Goal: Check status: Check status

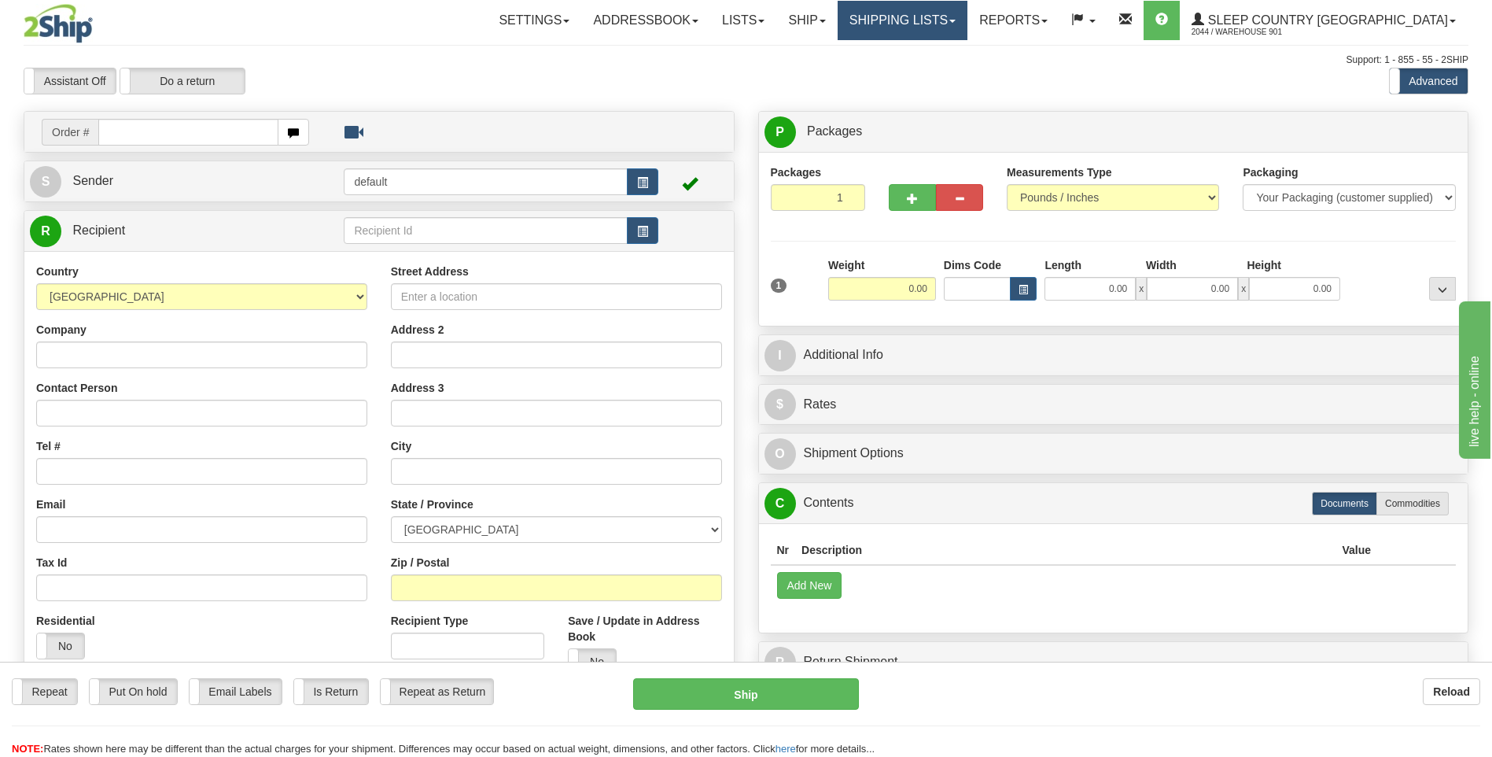
click at [953, 25] on link "Shipping lists" at bounding box center [903, 20] width 130 height 39
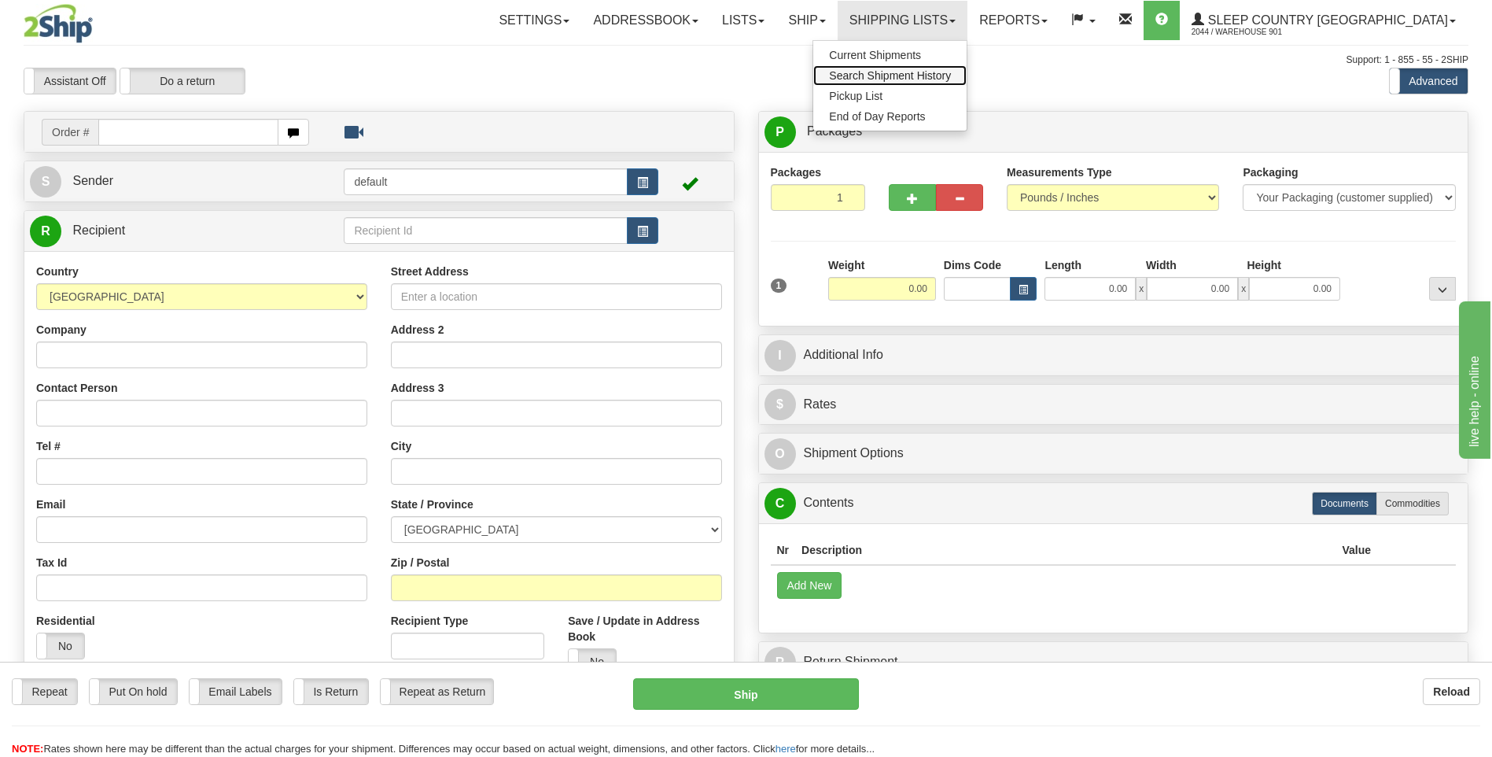
click at [967, 82] on link "Search Shipment History" at bounding box center [889, 75] width 153 height 20
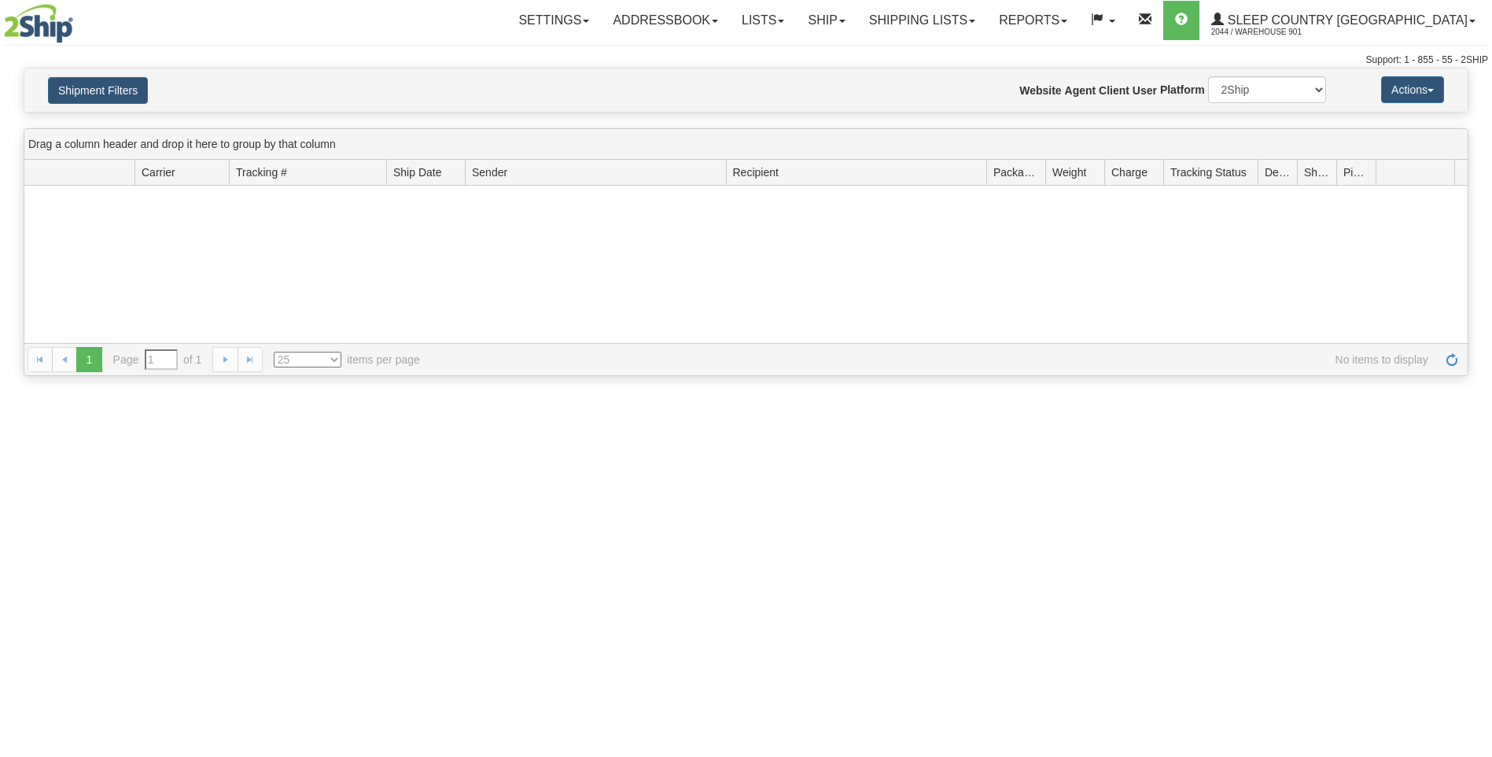
type input "From [DATE] To [DATE]"
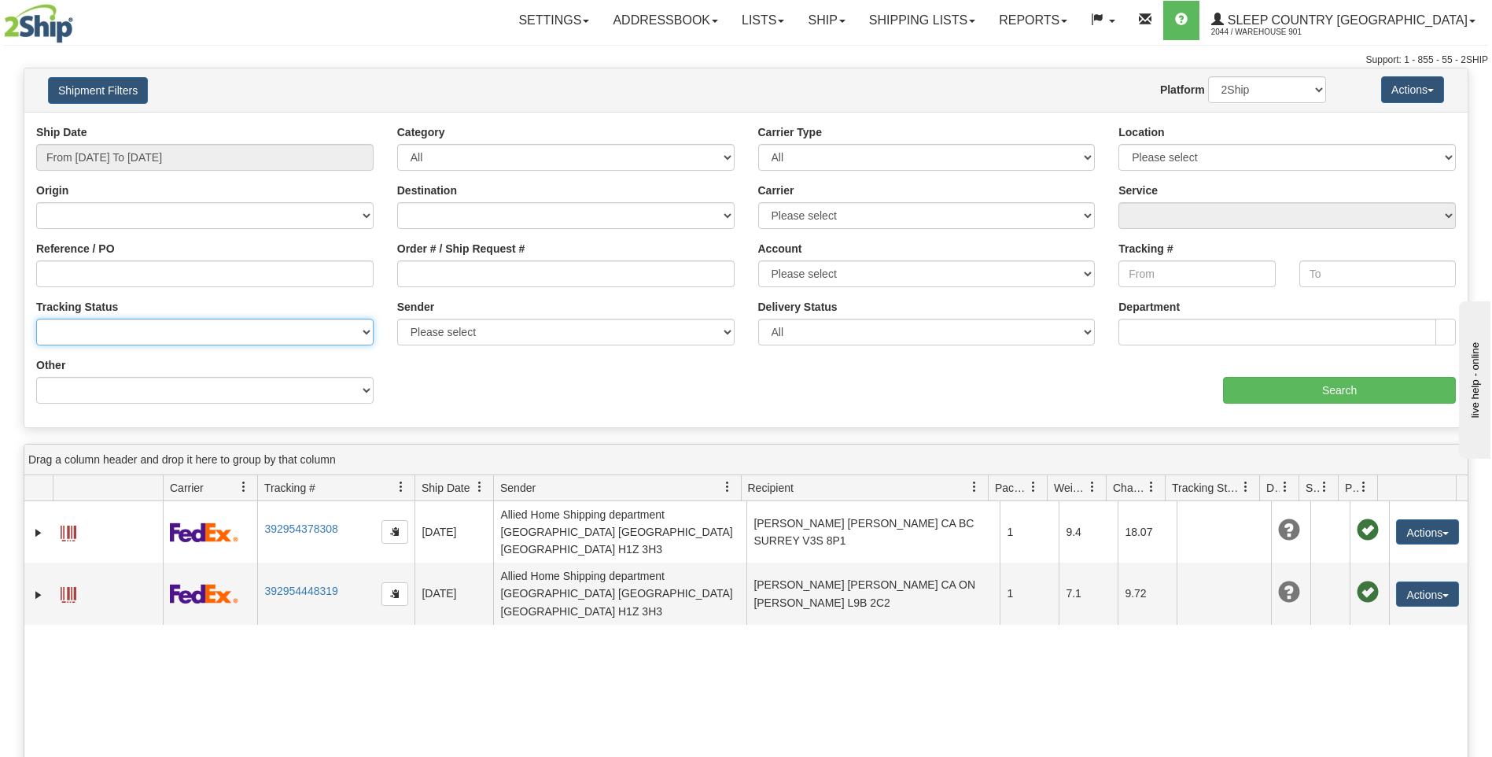
click at [142, 338] on select "No Tracking Info Delivered In Transit Out For Delivery Exception Partial Delive…" at bounding box center [204, 332] width 337 height 27
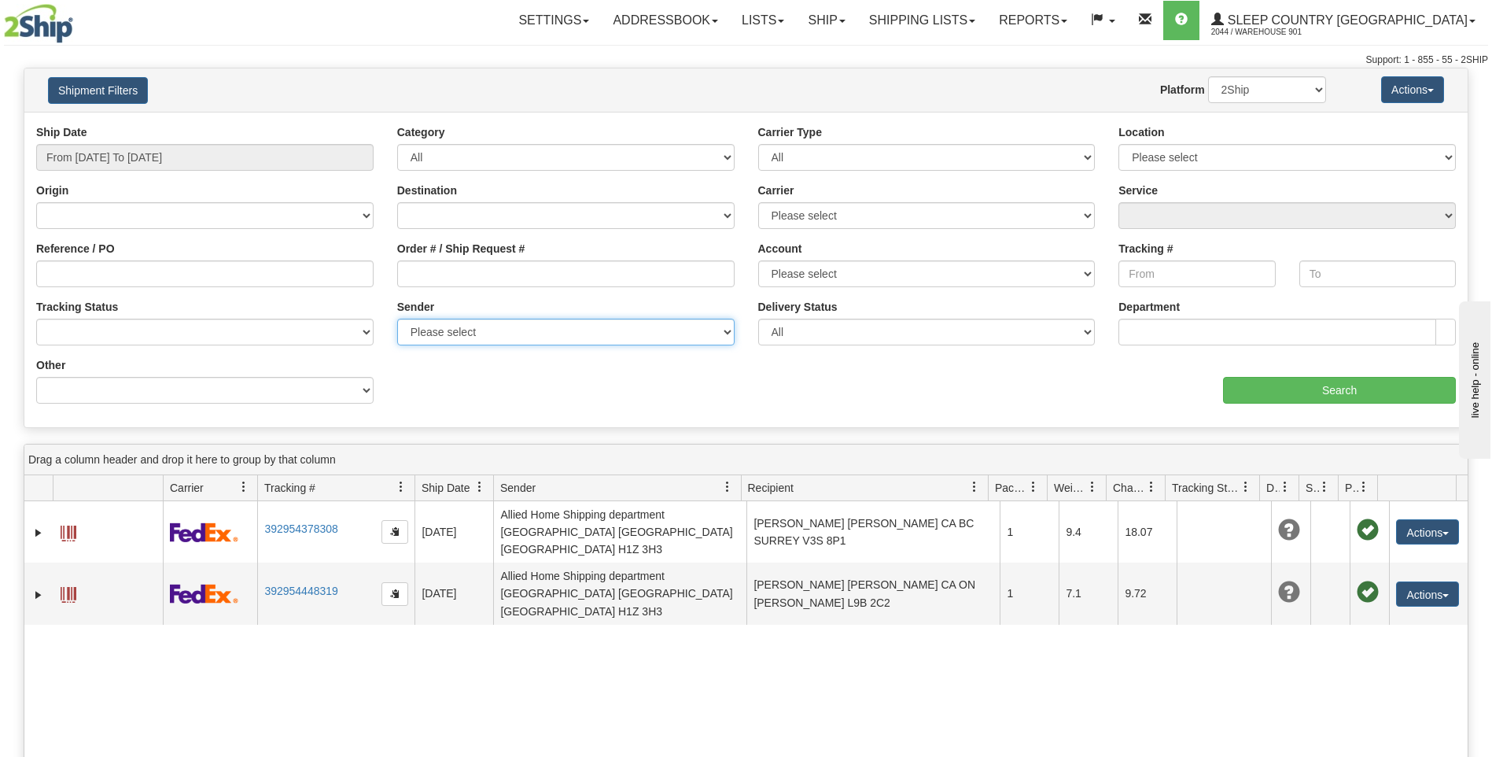
click at [610, 344] on select "Please select Sleep Country [GEOGRAPHIC_DATA], Warehouse 901 , ([GEOGRAPHIC_DAT…" at bounding box center [565, 332] width 337 height 27
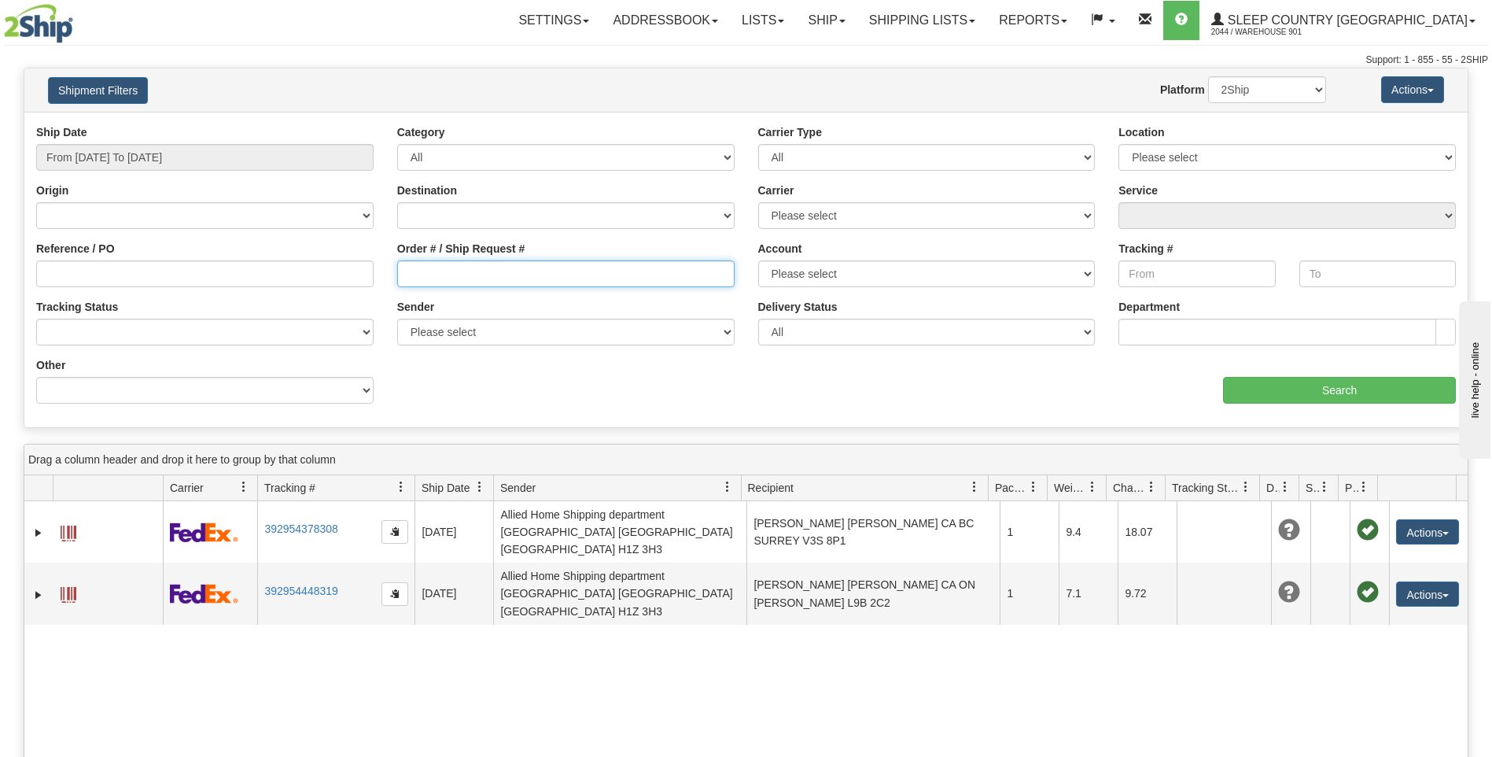
click at [426, 276] on input "Order # / Ship Request #" at bounding box center [565, 273] width 337 height 27
type input "9000I045478"
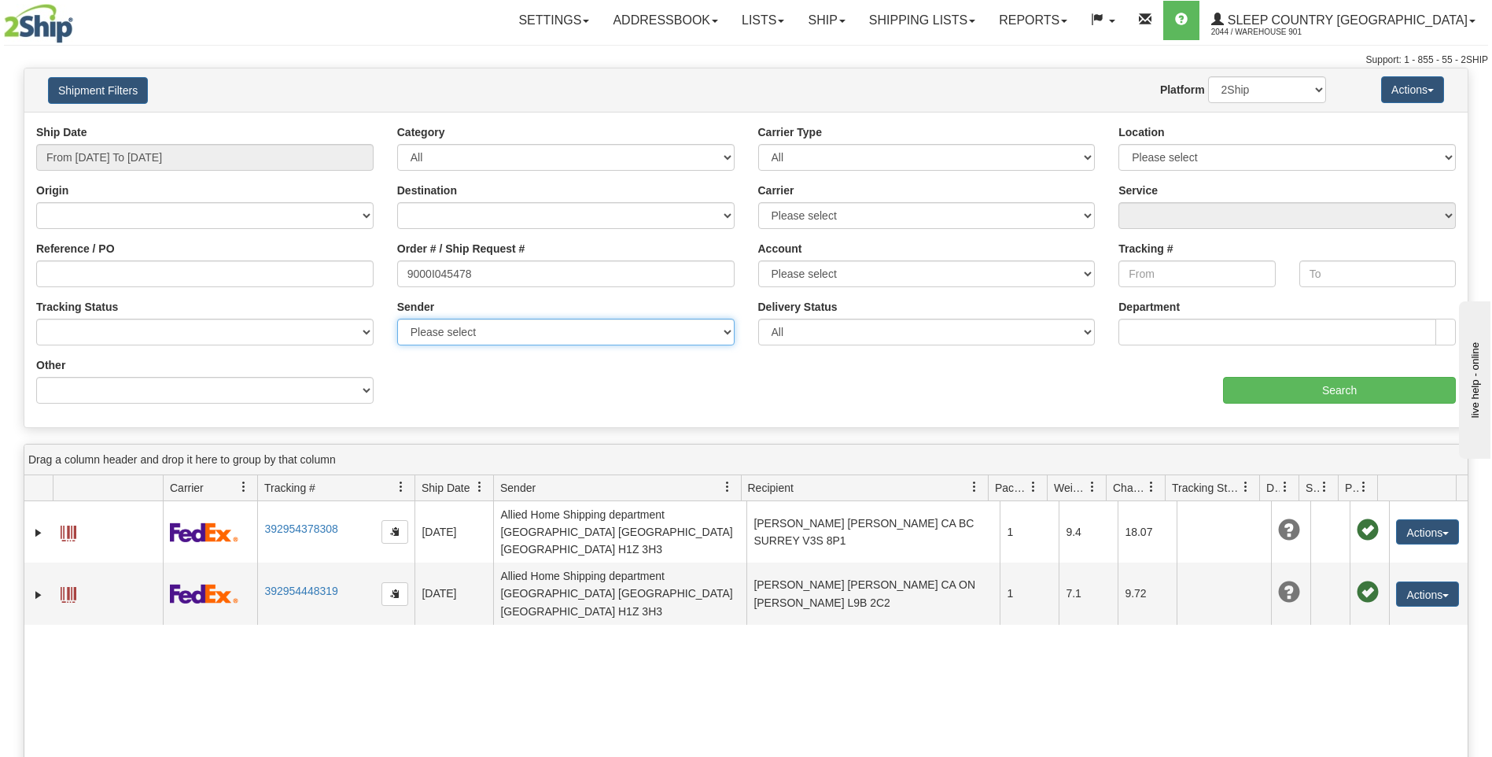
click at [727, 332] on select "Please select Sleep Country Canada, Warehouse 901 , (CA) Sleep Country Canada, …" at bounding box center [565, 332] width 337 height 27
select select "32099"
click at [397, 319] on select "Please select Sleep Country Canada, Warehouse 901 , (CA) Sleep Country Canada, …" at bounding box center [565, 332] width 337 height 27
click at [124, 98] on button "Shipment Filters" at bounding box center [98, 90] width 100 height 27
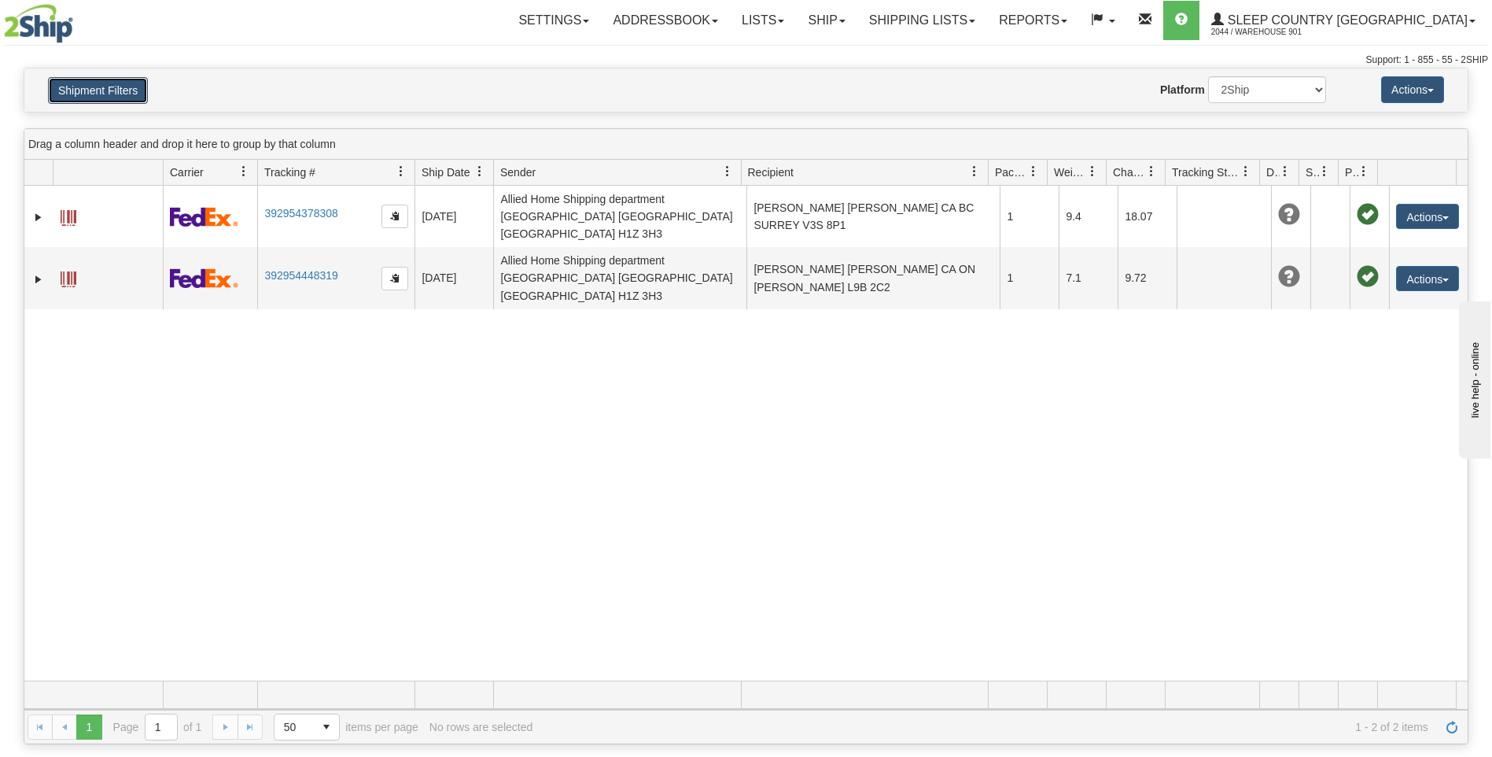
click at [126, 93] on button "Shipment Filters" at bounding box center [98, 90] width 100 height 27
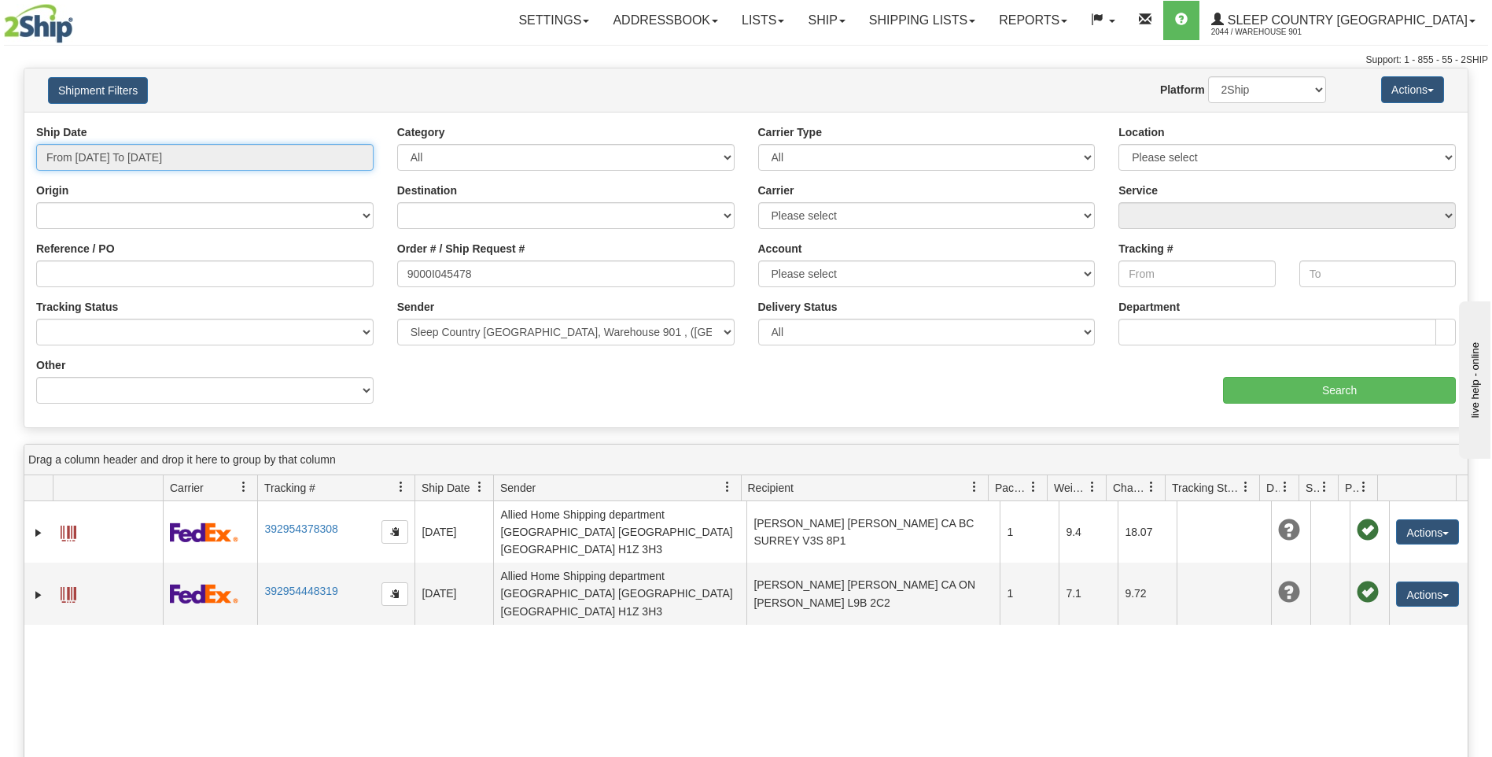
click at [212, 157] on input "From 09/07/2025 To 09/08/2025" at bounding box center [204, 157] width 337 height 27
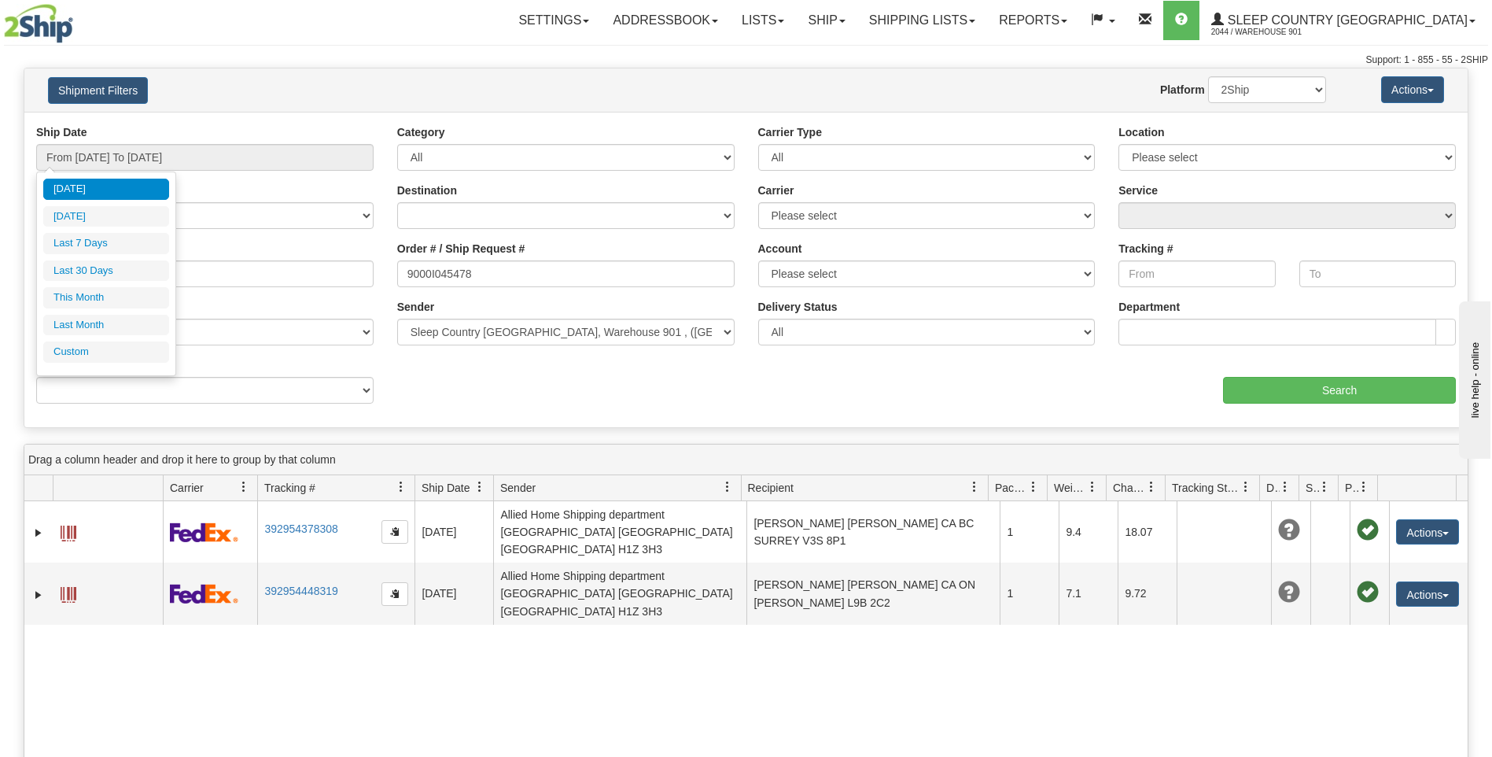
click at [120, 248] on li "Last 7 Days" at bounding box center [106, 243] width 126 height 21
type input "From 09/02/2025 To 09/08/2025"
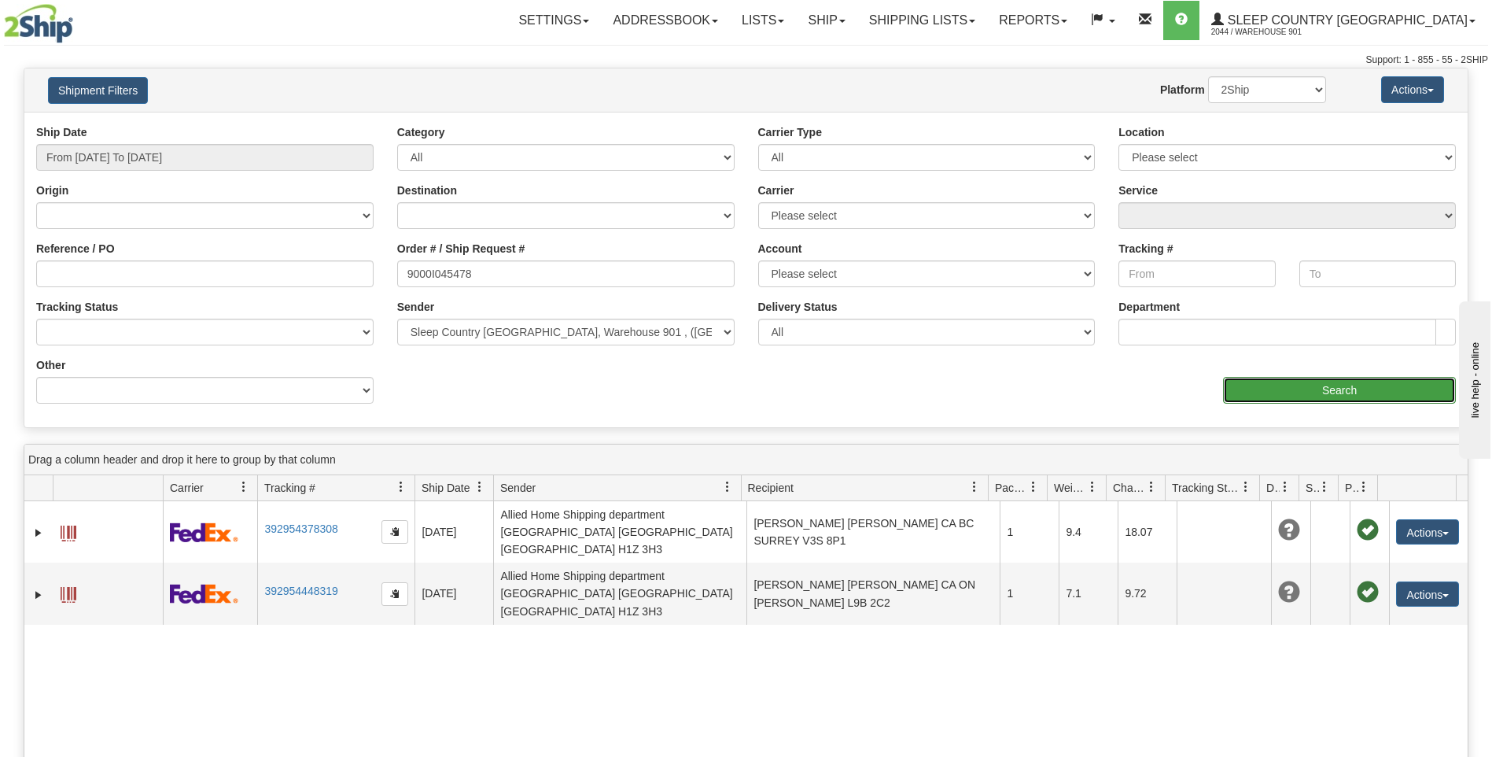
click at [1291, 391] on input "Search" at bounding box center [1339, 390] width 233 height 27
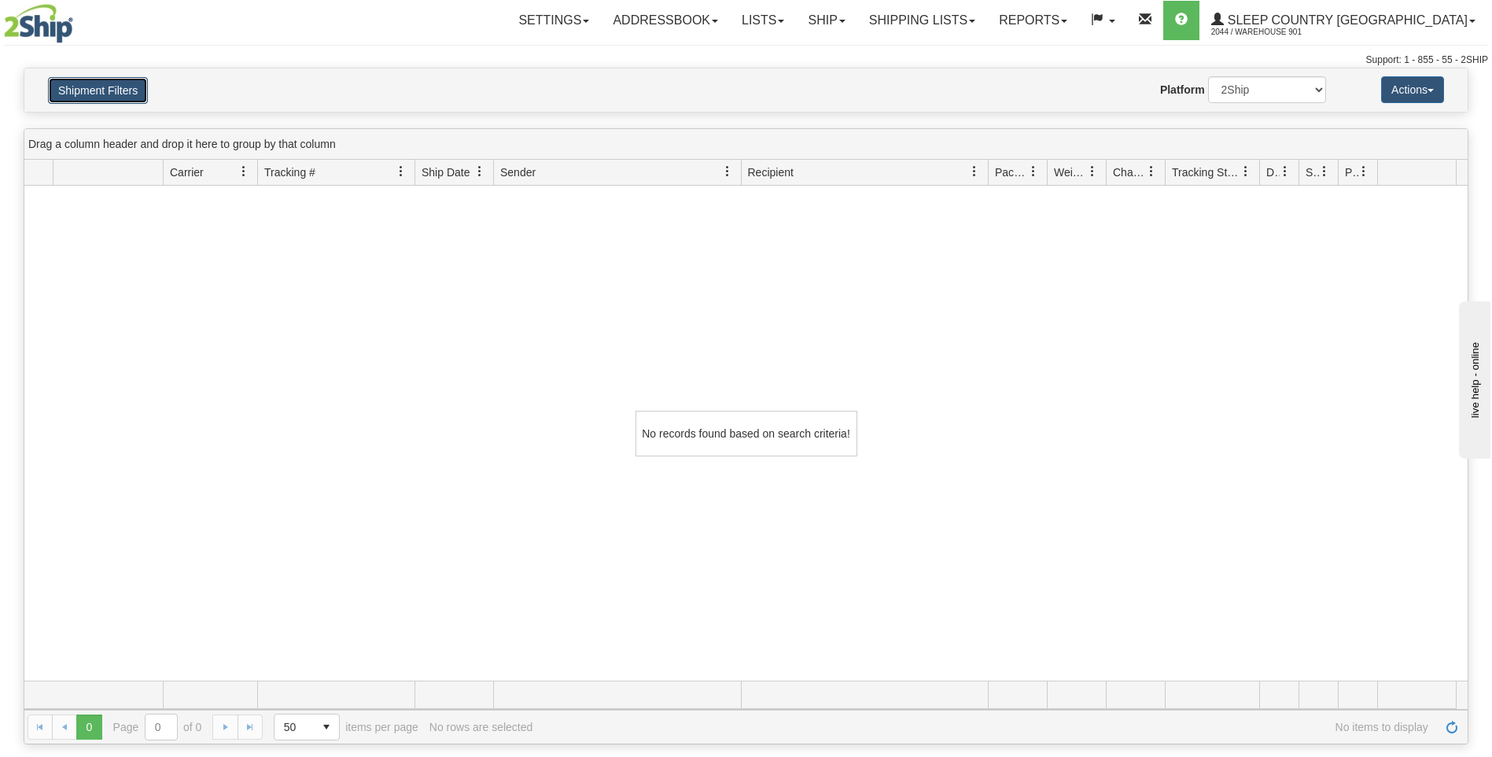
click at [109, 98] on button "Shipment Filters" at bounding box center [98, 90] width 100 height 27
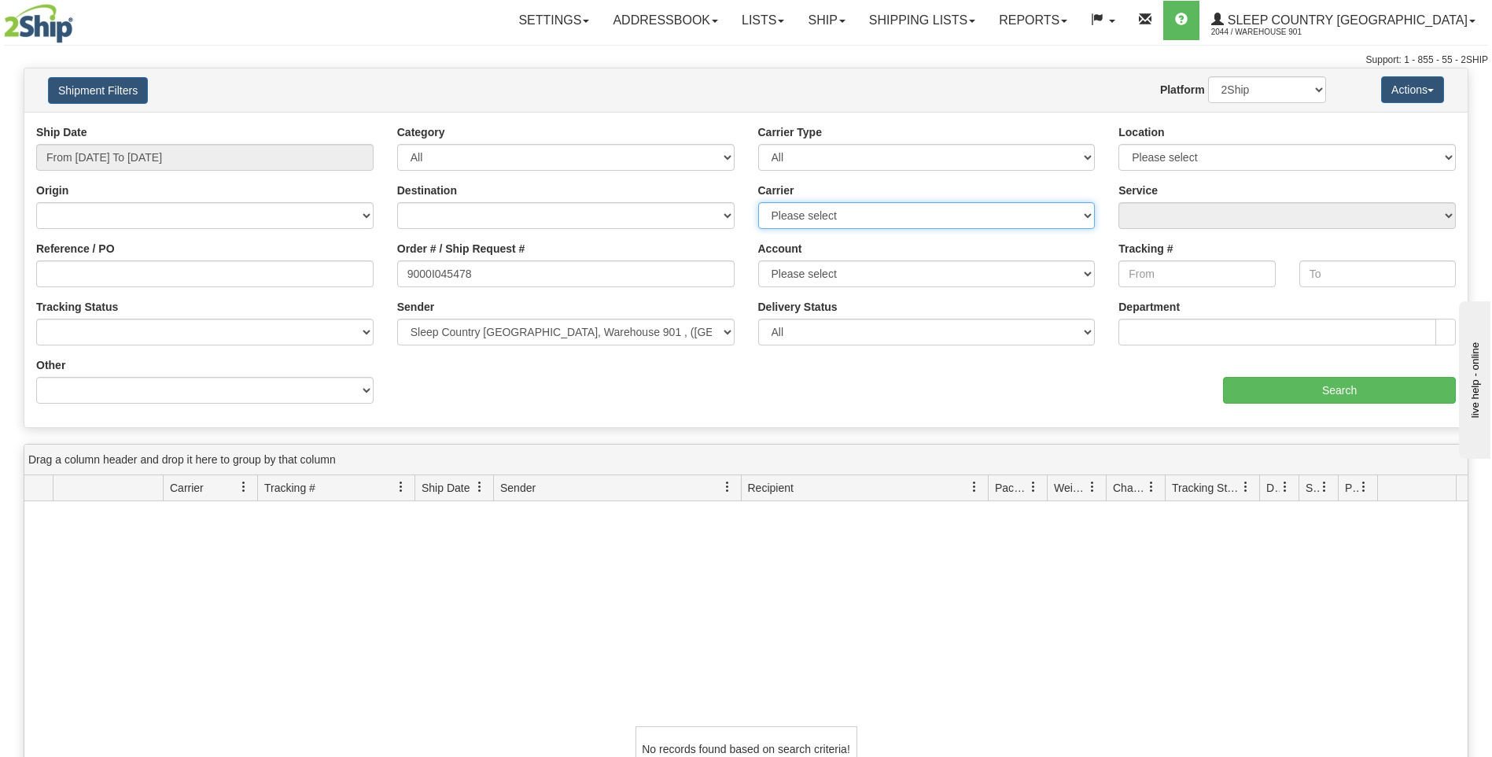
click at [1087, 214] on select "Please select Canada Post Canpar FedEx Express® My Carrier Purolator UPS" at bounding box center [926, 215] width 337 height 27
select select "8"
click at [758, 202] on select "Please select Canada Post Canpar FedEx Express® My Carrier Purolator UPS" at bounding box center [926, 215] width 337 height 27
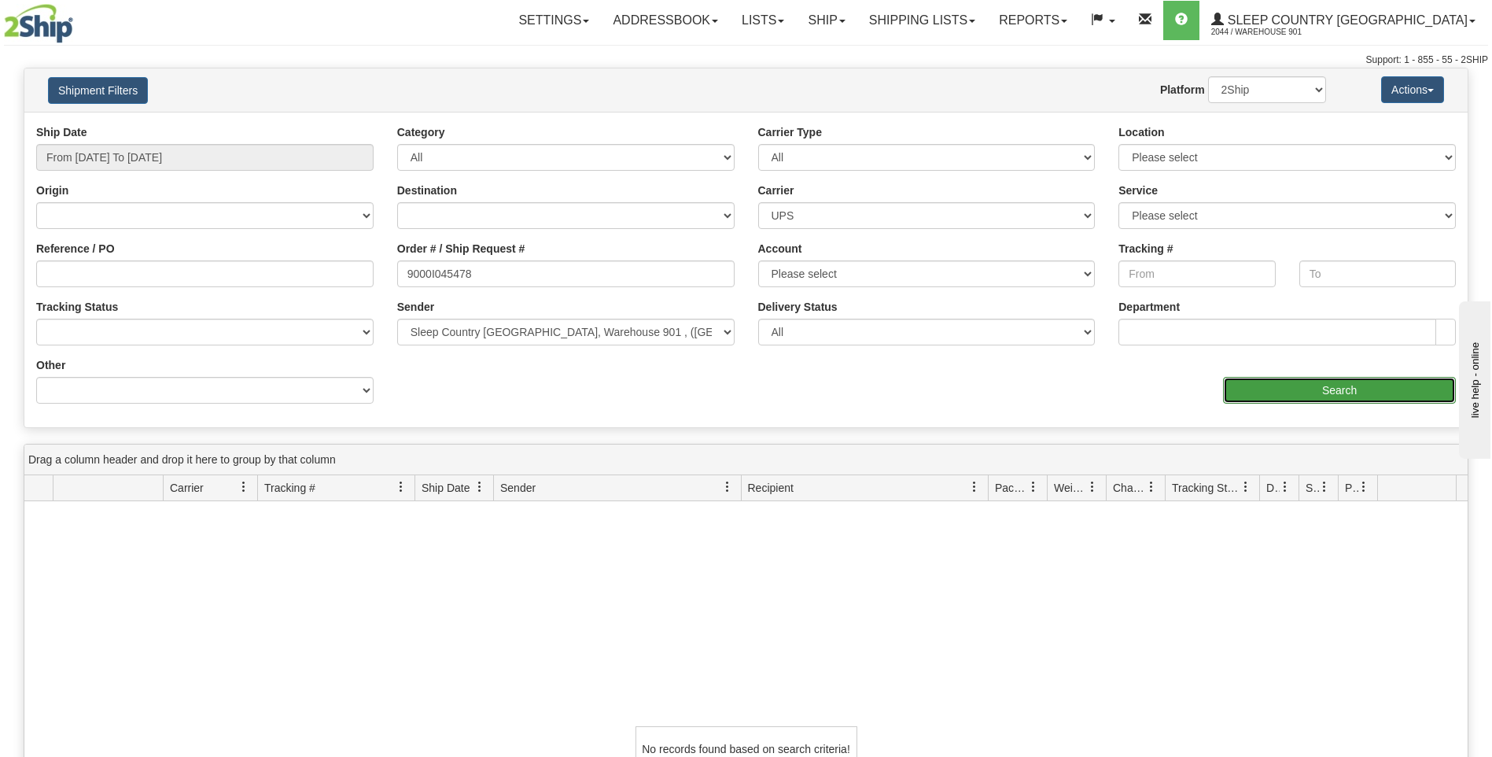
click at [1284, 390] on input "Search" at bounding box center [1339, 390] width 233 height 27
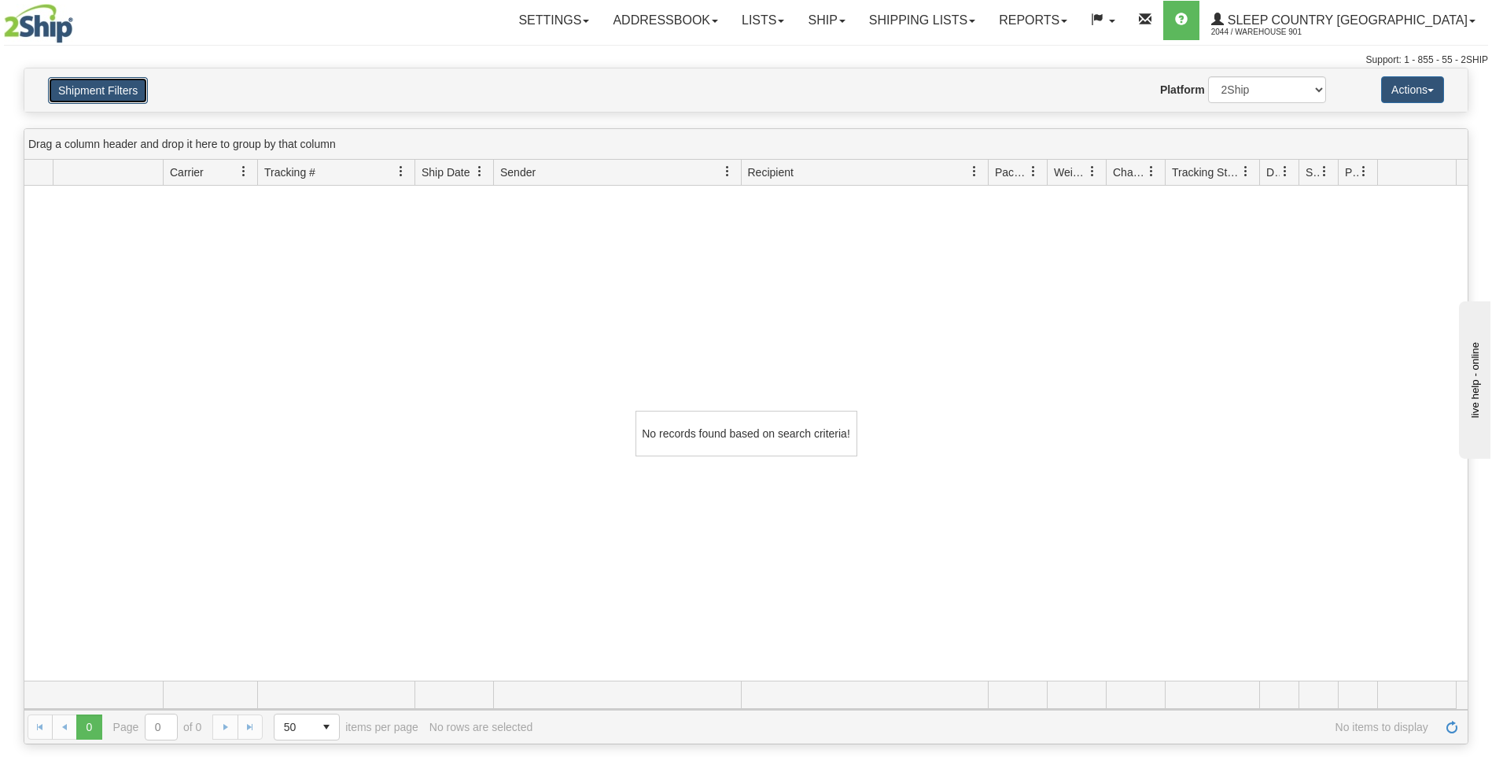
click at [104, 90] on button "Shipment Filters" at bounding box center [98, 90] width 100 height 27
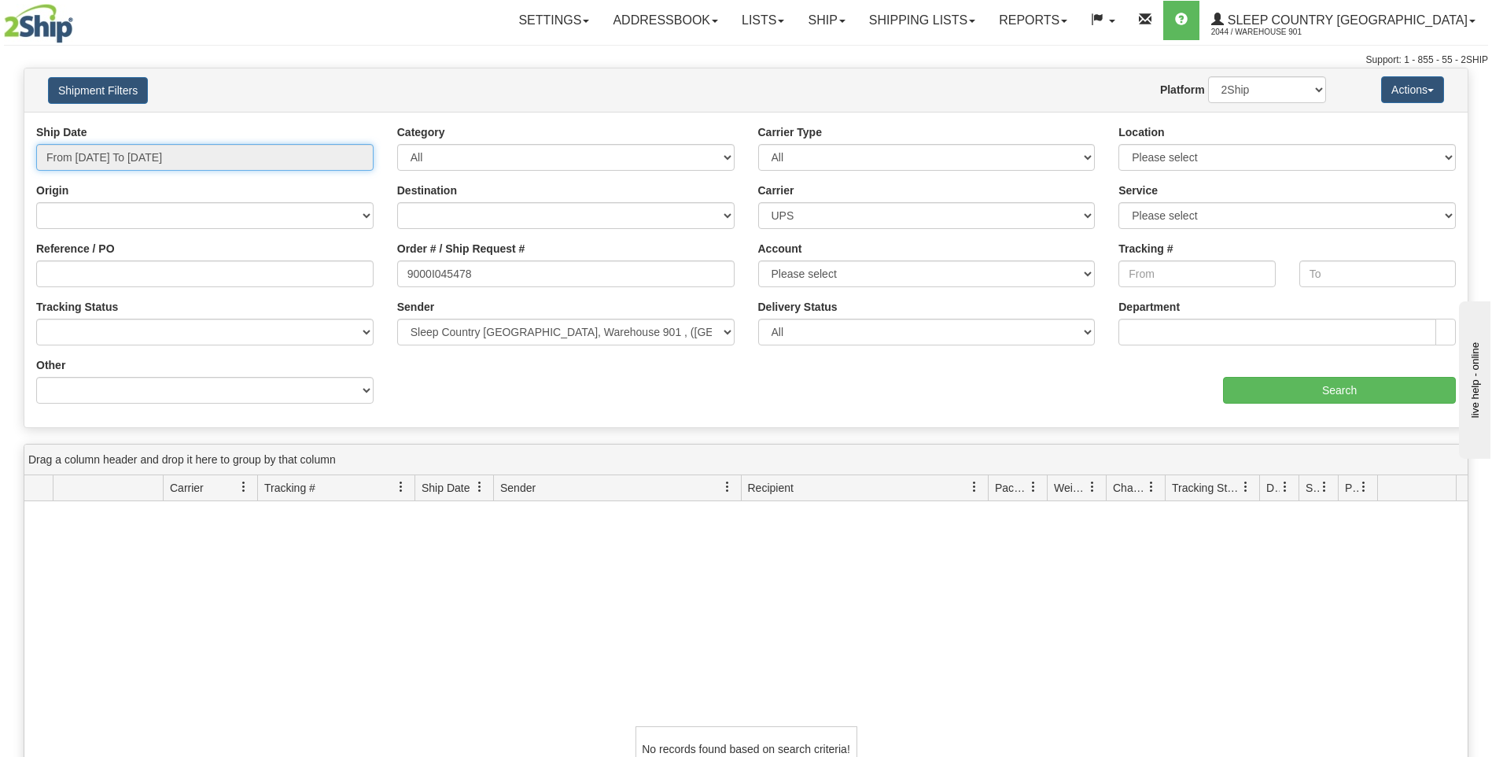
click at [102, 162] on input "From 09/02/2025 To 09/08/2025" at bounding box center [204, 157] width 337 height 27
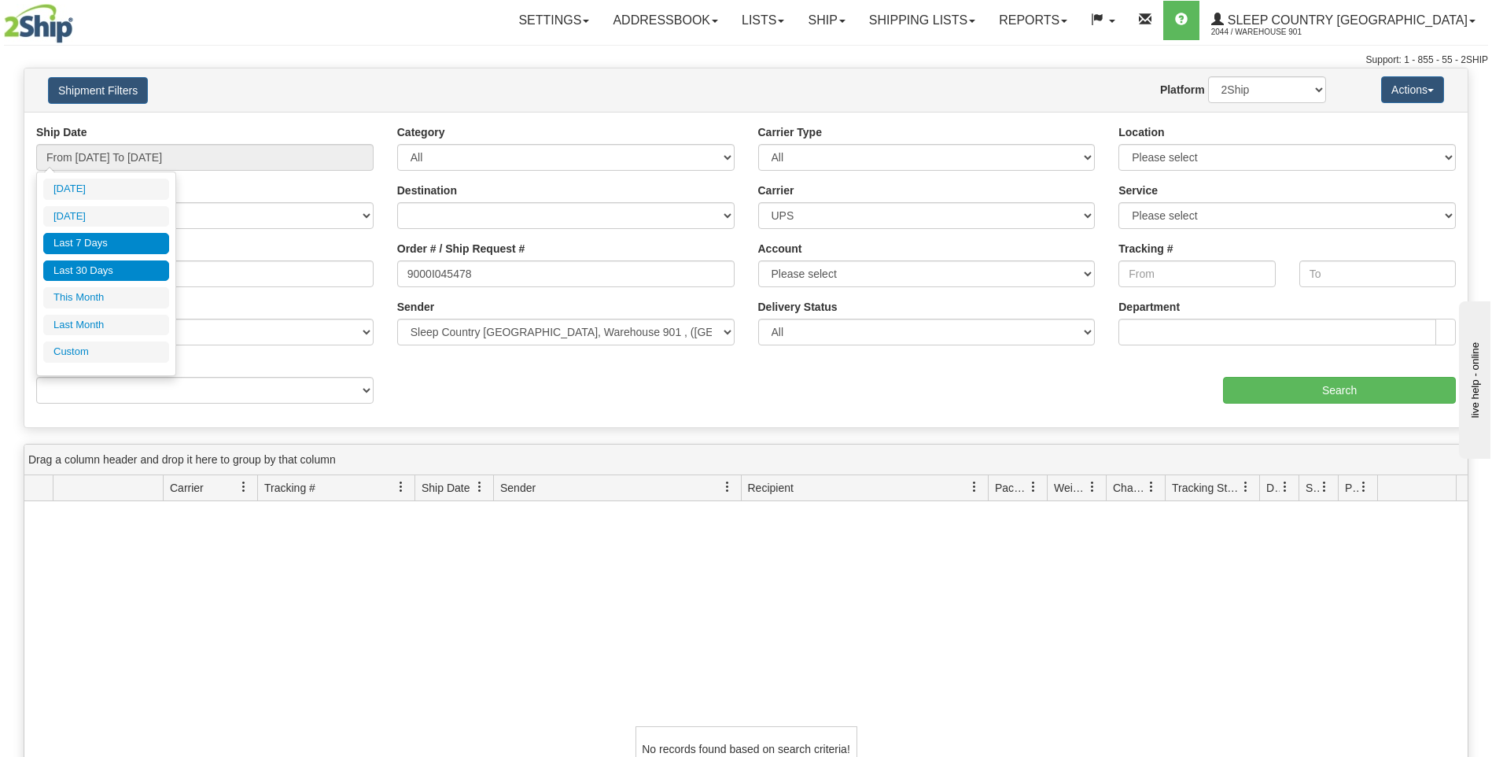
click at [111, 278] on li "Last 30 Days" at bounding box center [106, 270] width 126 height 21
type input "From 08/10/2025 To 09/08/2025"
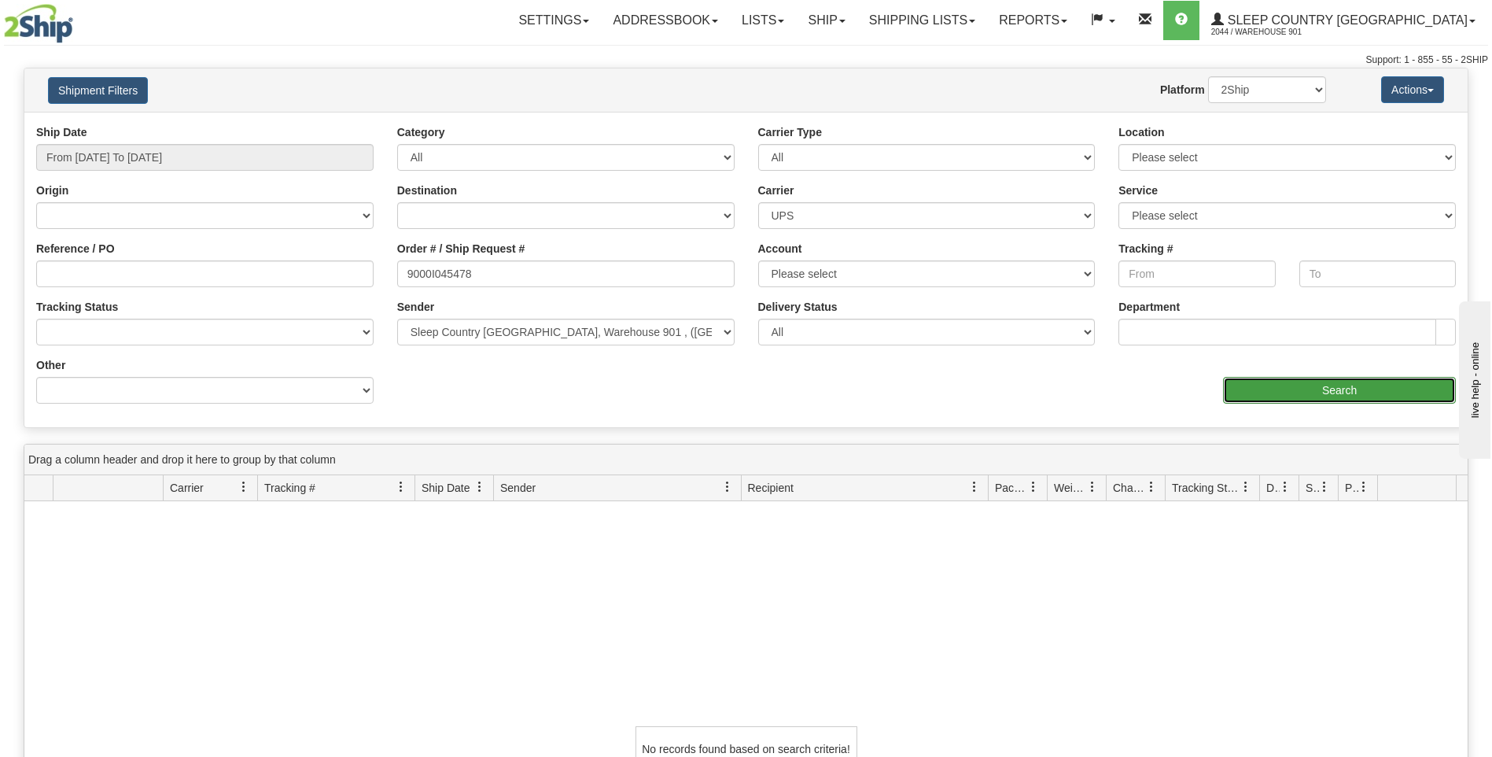
click at [1313, 389] on input "Search" at bounding box center [1339, 390] width 233 height 27
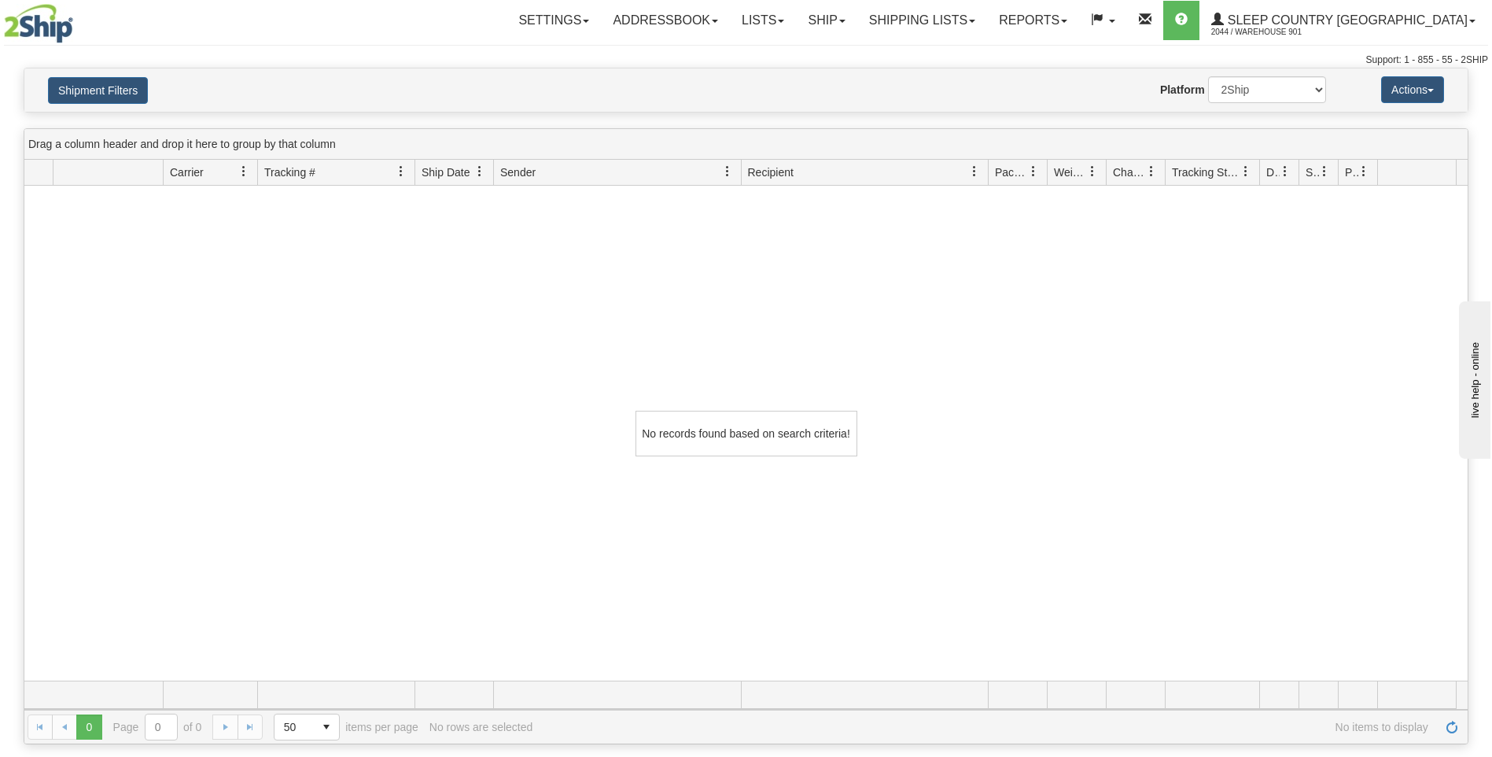
click at [559, 349] on div "No records found based on search criteria!" at bounding box center [745, 433] width 1443 height 495
click at [87, 93] on button "Shipment Filters" at bounding box center [98, 90] width 100 height 27
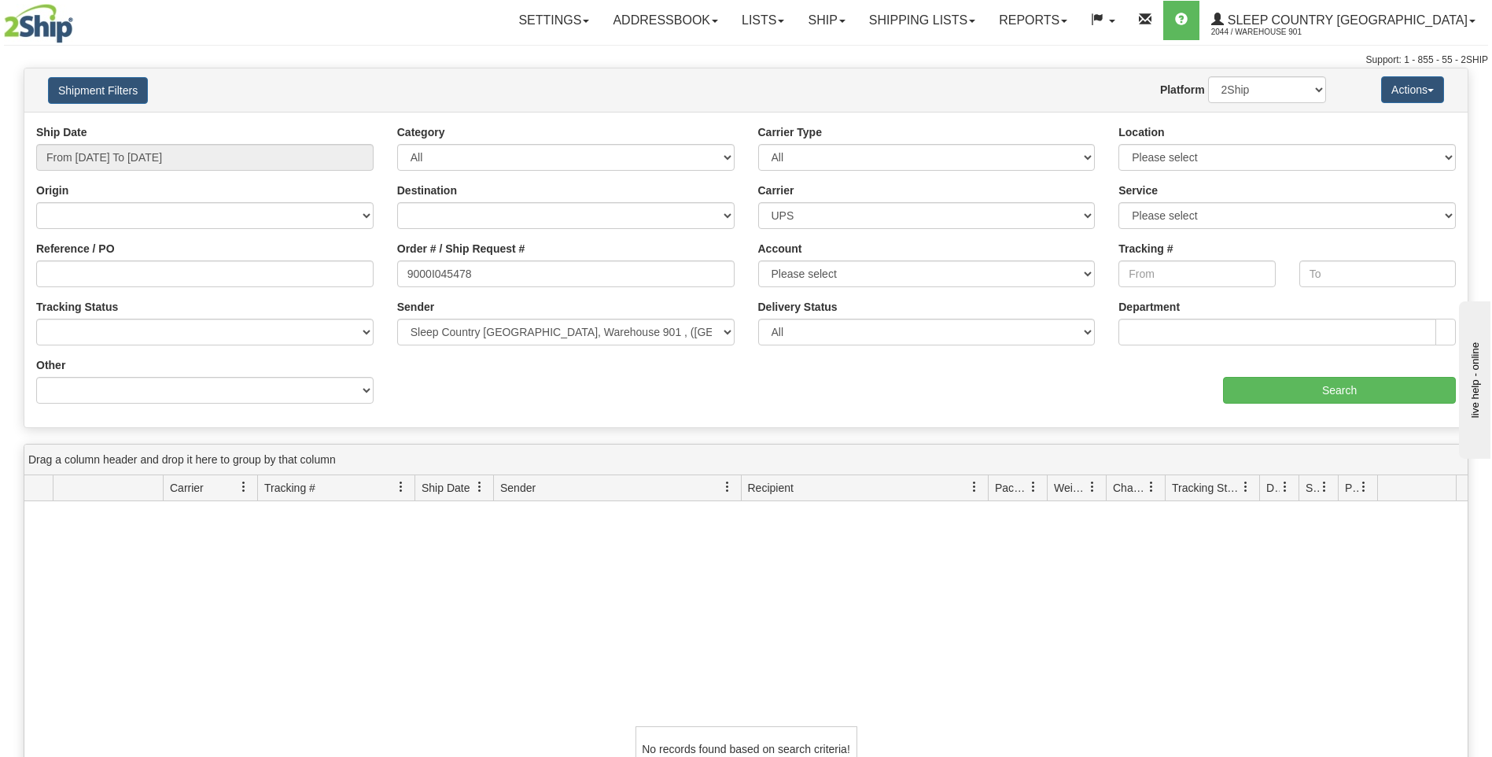
click at [197, 581] on div "No records found based on search criteria!" at bounding box center [745, 748] width 1443 height 495
click at [364, 216] on select "Canada United States Mexico Puerto Rico Romania Australia New Zealand SouthAfri…" at bounding box center [204, 215] width 337 height 27
select select "CA"
click at [36, 202] on select "Canada United States Mexico Puerto Rico Romania Australia New Zealand SouthAfri…" at bounding box center [204, 215] width 337 height 27
click at [726, 217] on select "Canada United States Mexico Puerto Rico Romania Australia New Zealand SouthAfri…" at bounding box center [565, 215] width 337 height 27
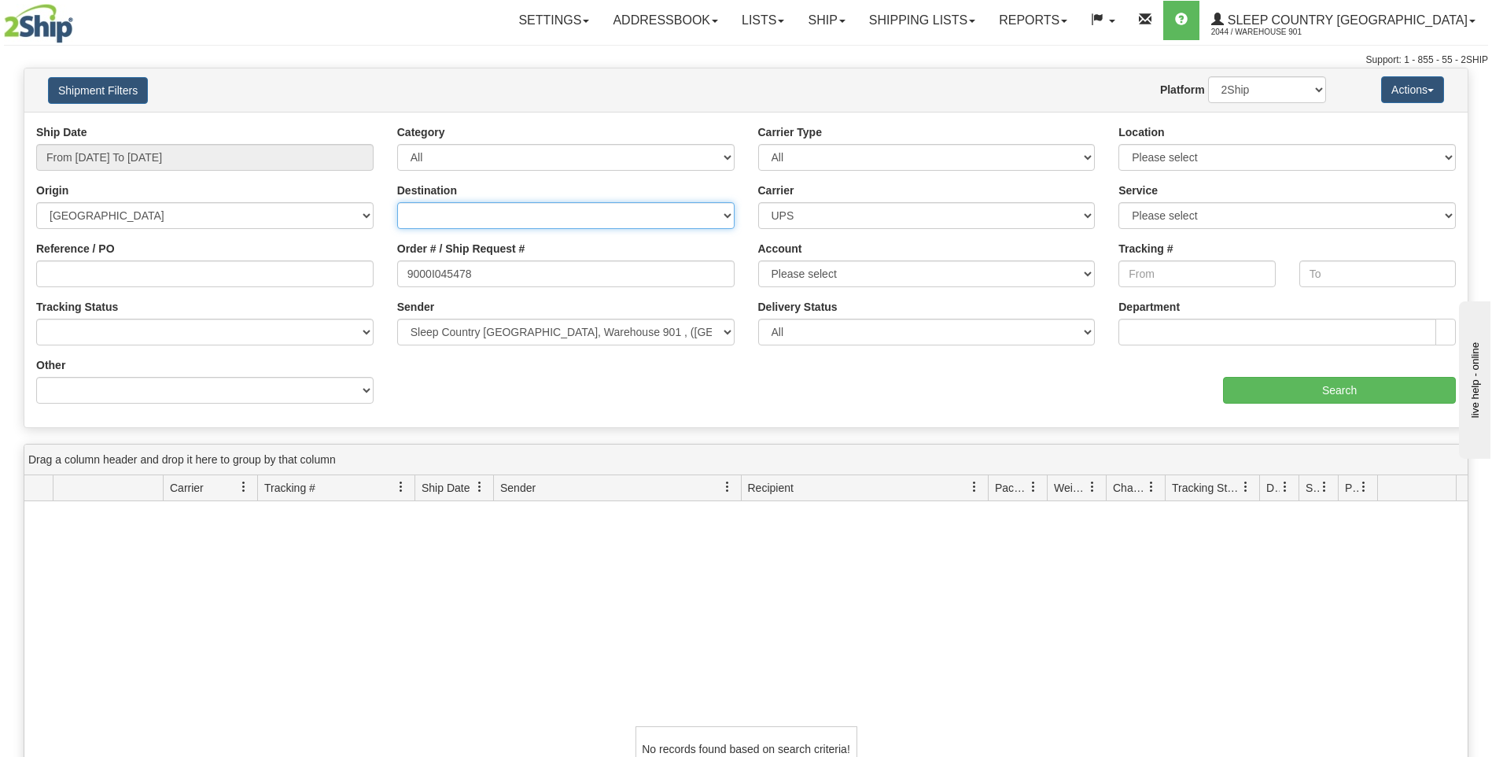
select select "CA"
click at [397, 202] on select "Canada United States Mexico Puerto Rico Romania Australia New Zealand SouthAfri…" at bounding box center [565, 215] width 337 height 27
click at [1084, 276] on select "Please select UPS 93" at bounding box center [926, 273] width 337 height 27
click at [1082, 276] on select "Please select UPS 93" at bounding box center [926, 273] width 337 height 27
click at [1205, 278] on input "Tracking #" at bounding box center [1197, 273] width 157 height 27
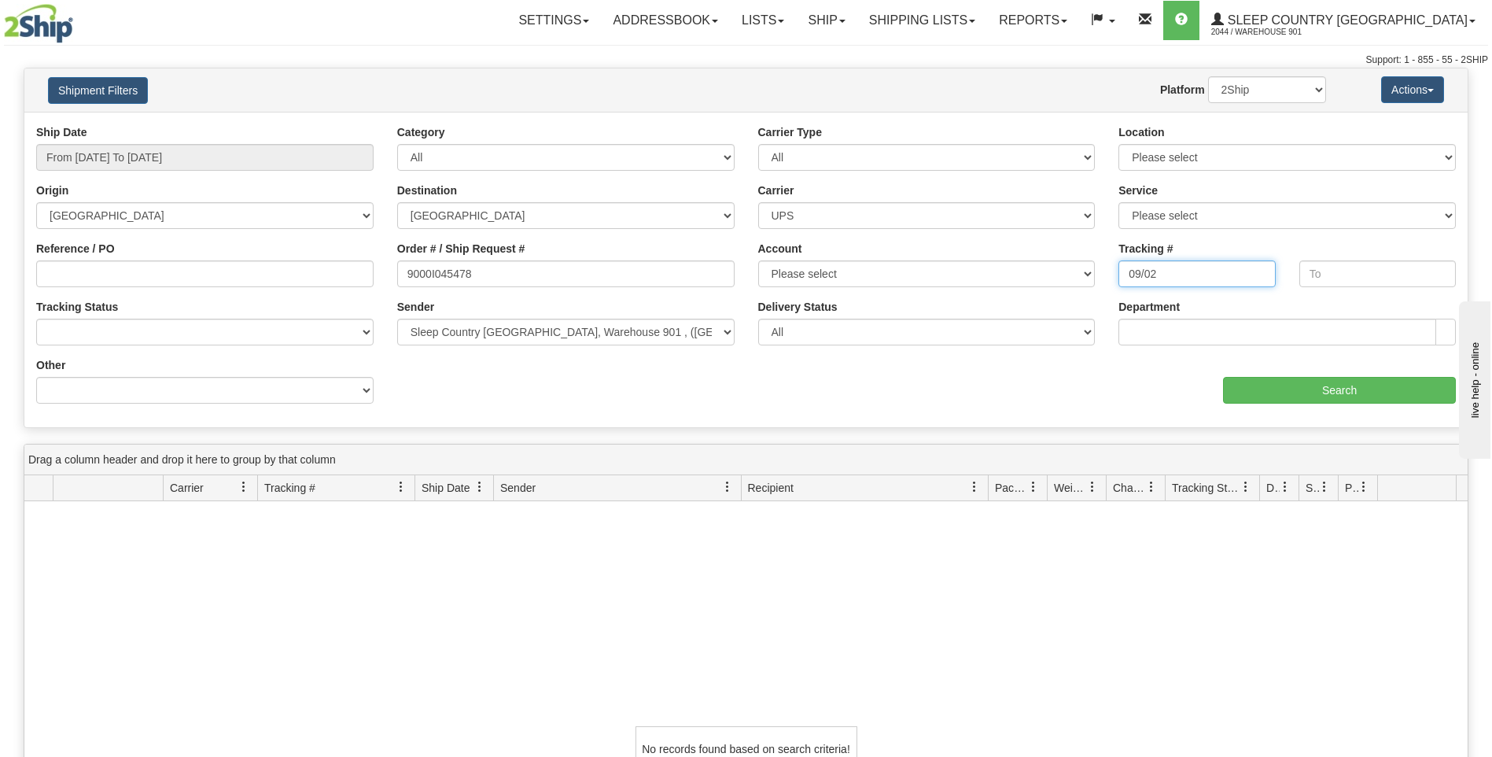
type input "09/02"
click at [1345, 276] on input "text" at bounding box center [1377, 273] width 157 height 27
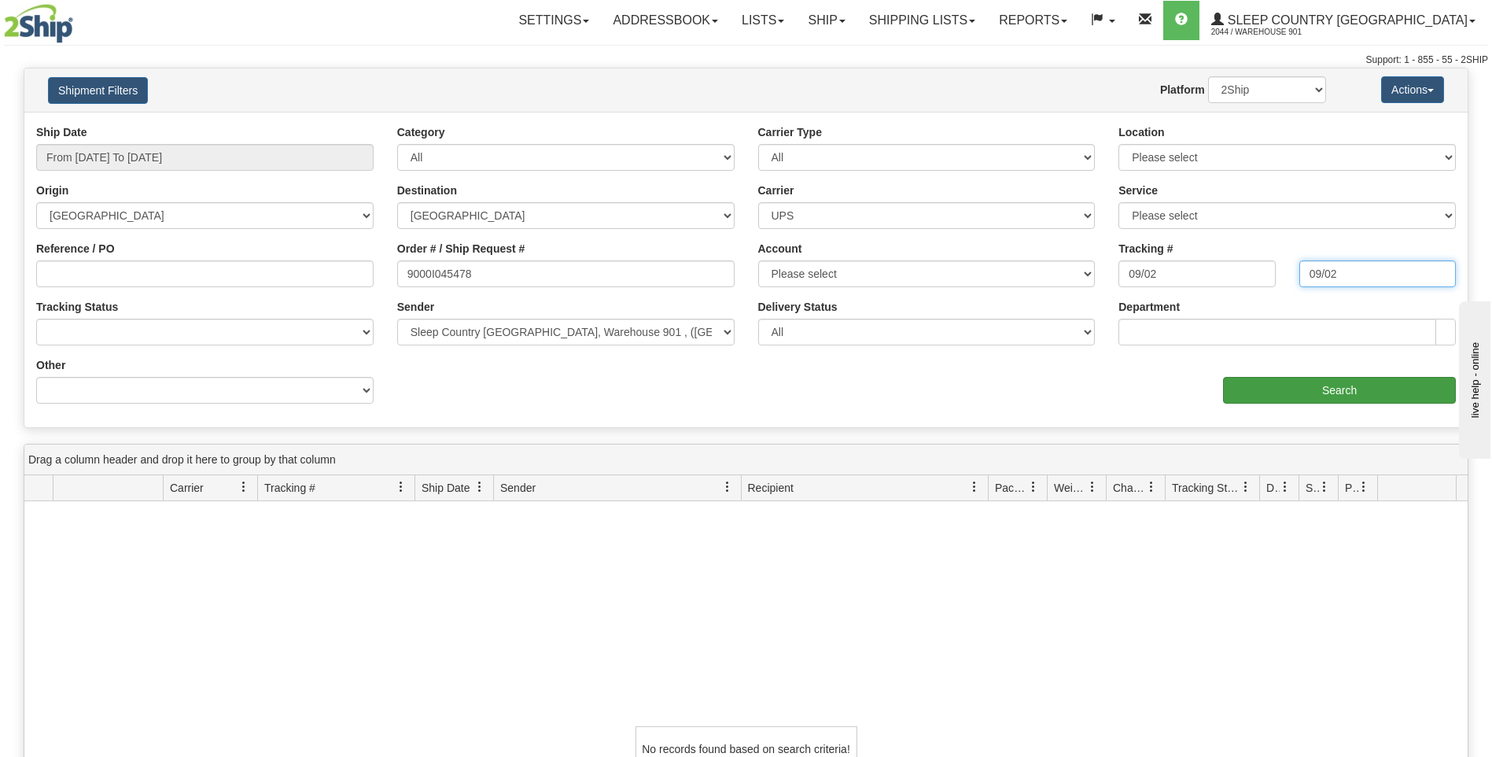
type input "09/02"
click at [1292, 389] on input "Search" at bounding box center [1339, 390] width 233 height 27
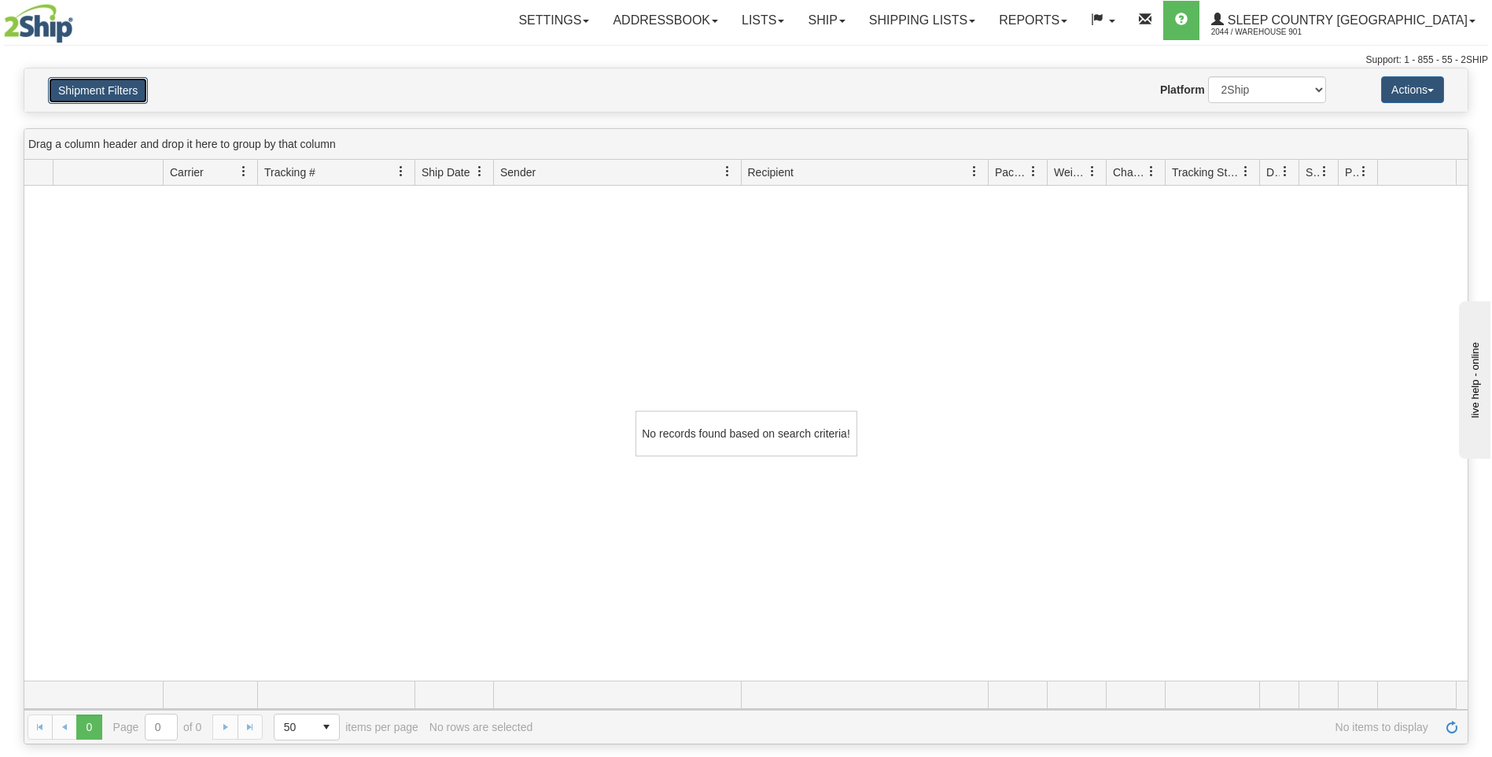
click at [91, 90] on button "Shipment Filters" at bounding box center [98, 90] width 100 height 27
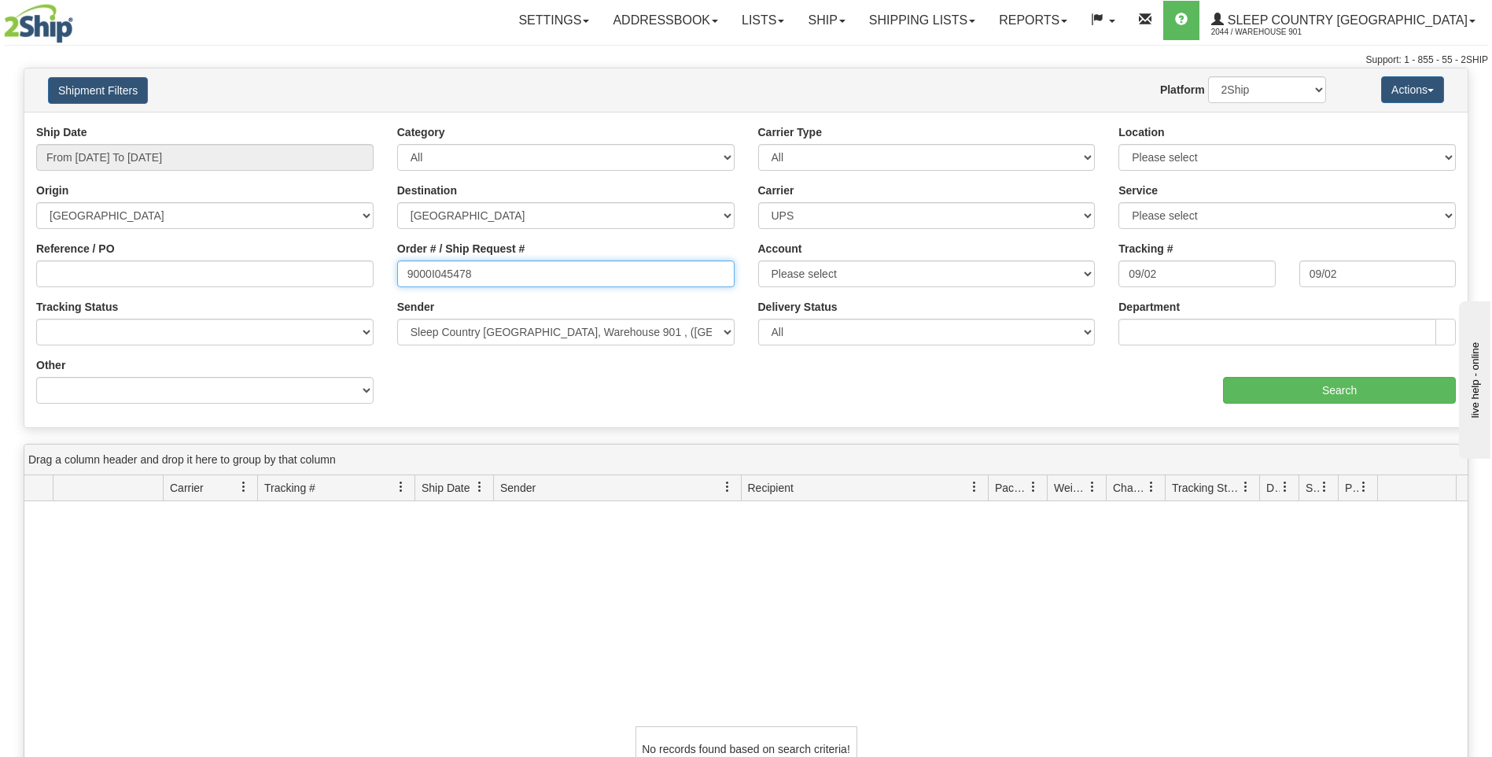
drag, startPoint x: 487, startPoint y: 268, endPoint x: 223, endPoint y: 277, distance: 263.7
click at [227, 124] on div "Reference / PO Order # / Ship Request # 9000I045478 Account Please select UPS 9…" at bounding box center [745, 124] width 1443 height 0
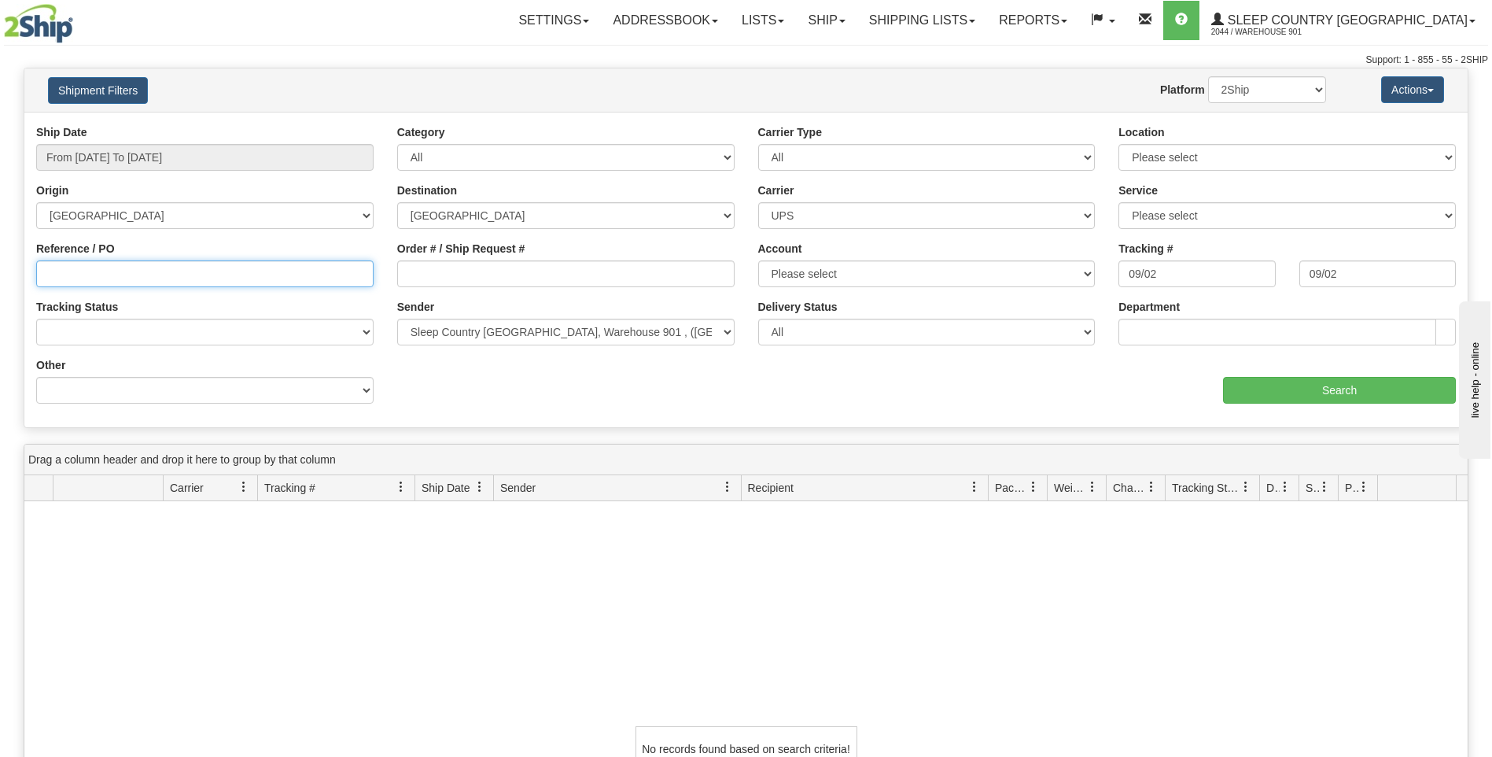
click at [90, 282] on input "Reference / PO" at bounding box center [204, 273] width 337 height 27
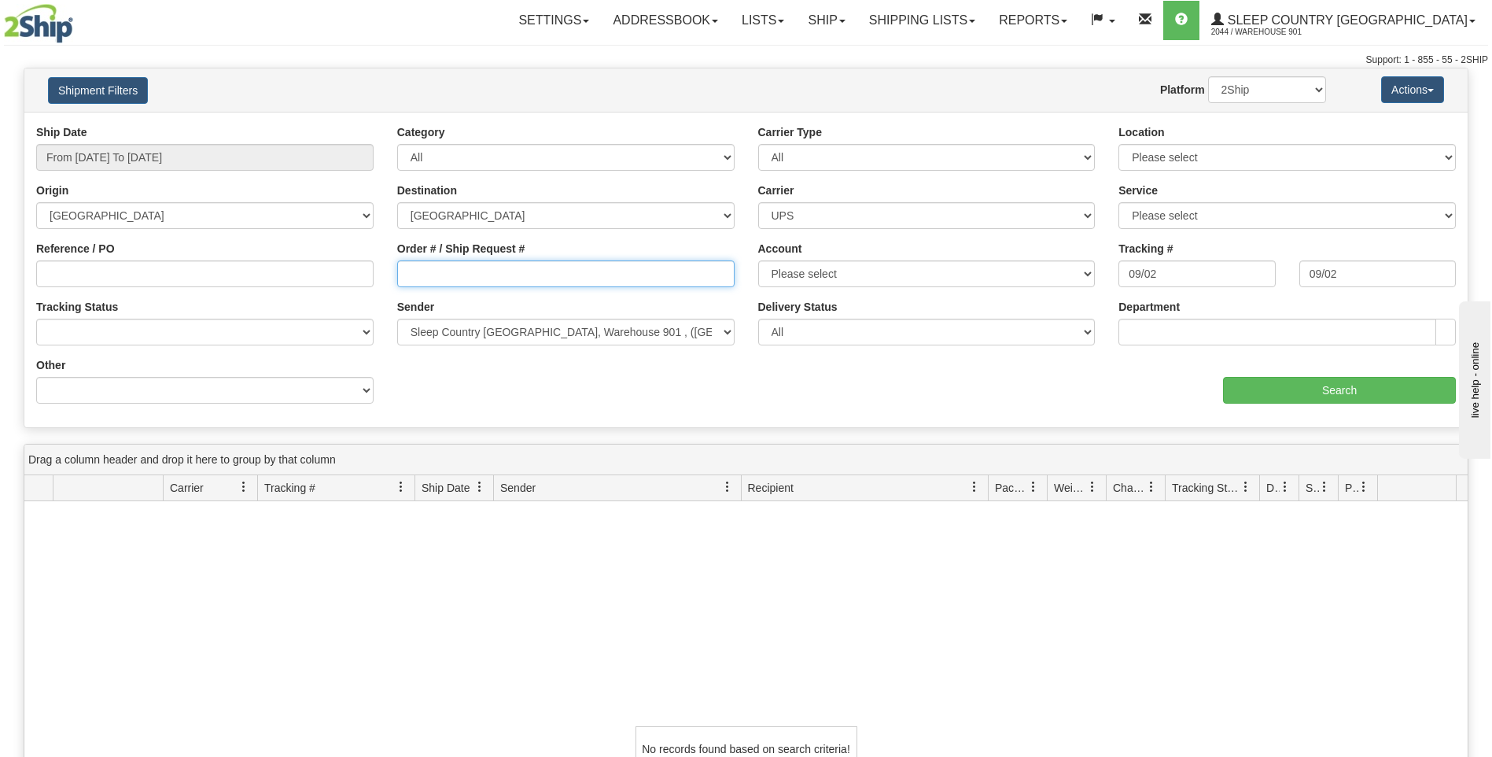
click at [521, 272] on input "Order # / Ship Request #" at bounding box center [565, 273] width 337 height 27
type input "1ZAC90932018809037"
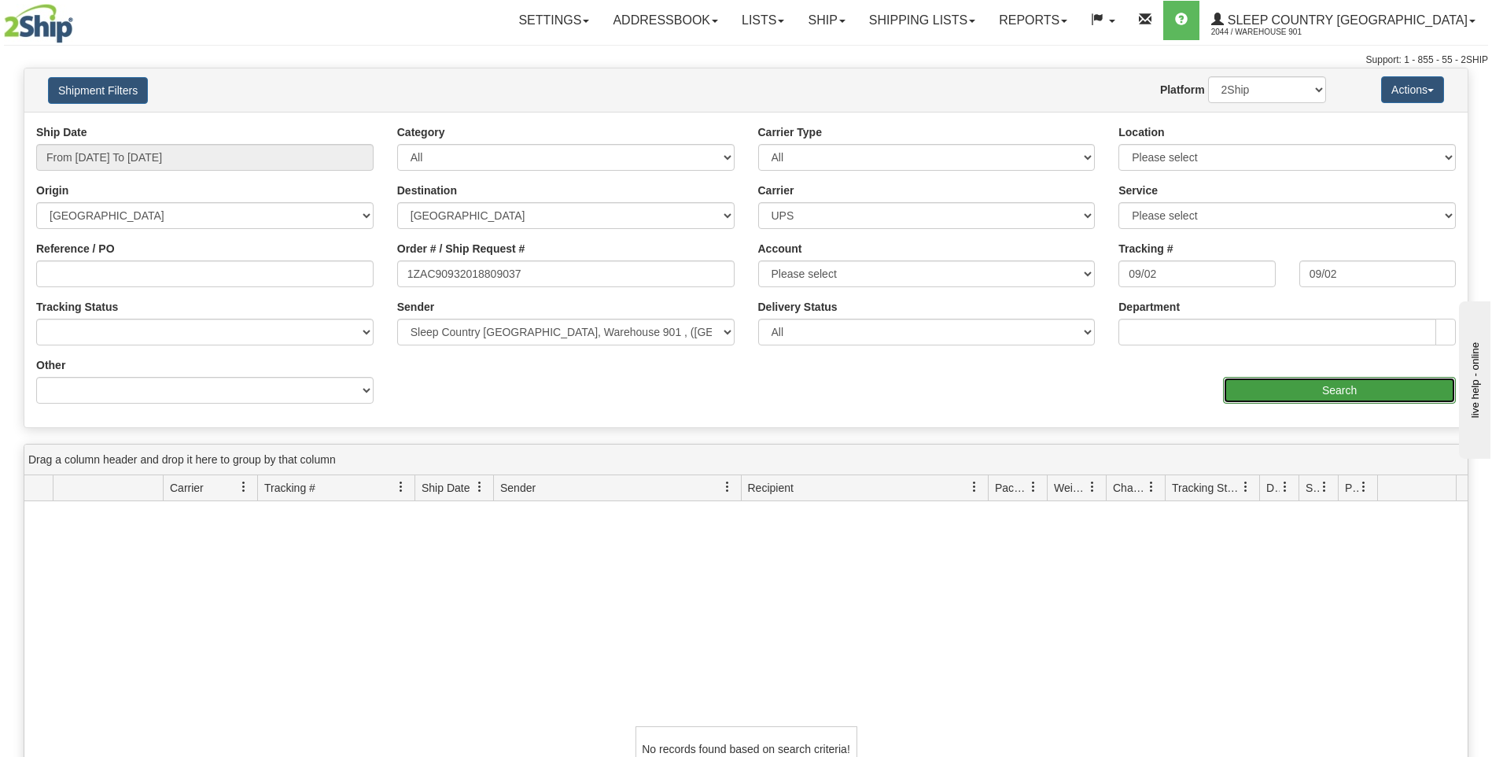
click at [1344, 386] on input "Search" at bounding box center [1339, 390] width 233 height 27
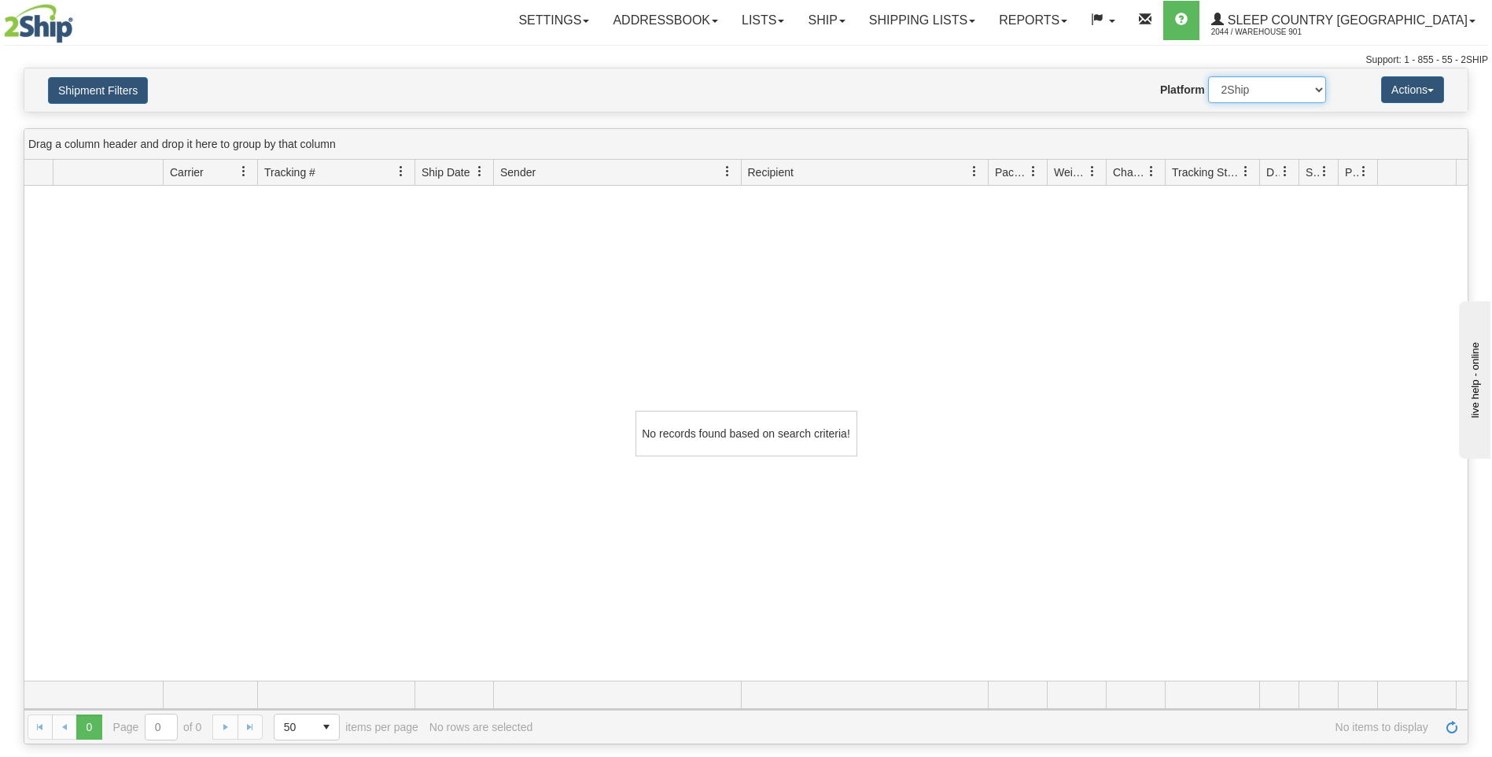
click at [1321, 93] on select "2Ship Imported" at bounding box center [1267, 89] width 118 height 27
click at [79, 96] on button "Shipment Filters" at bounding box center [98, 90] width 100 height 27
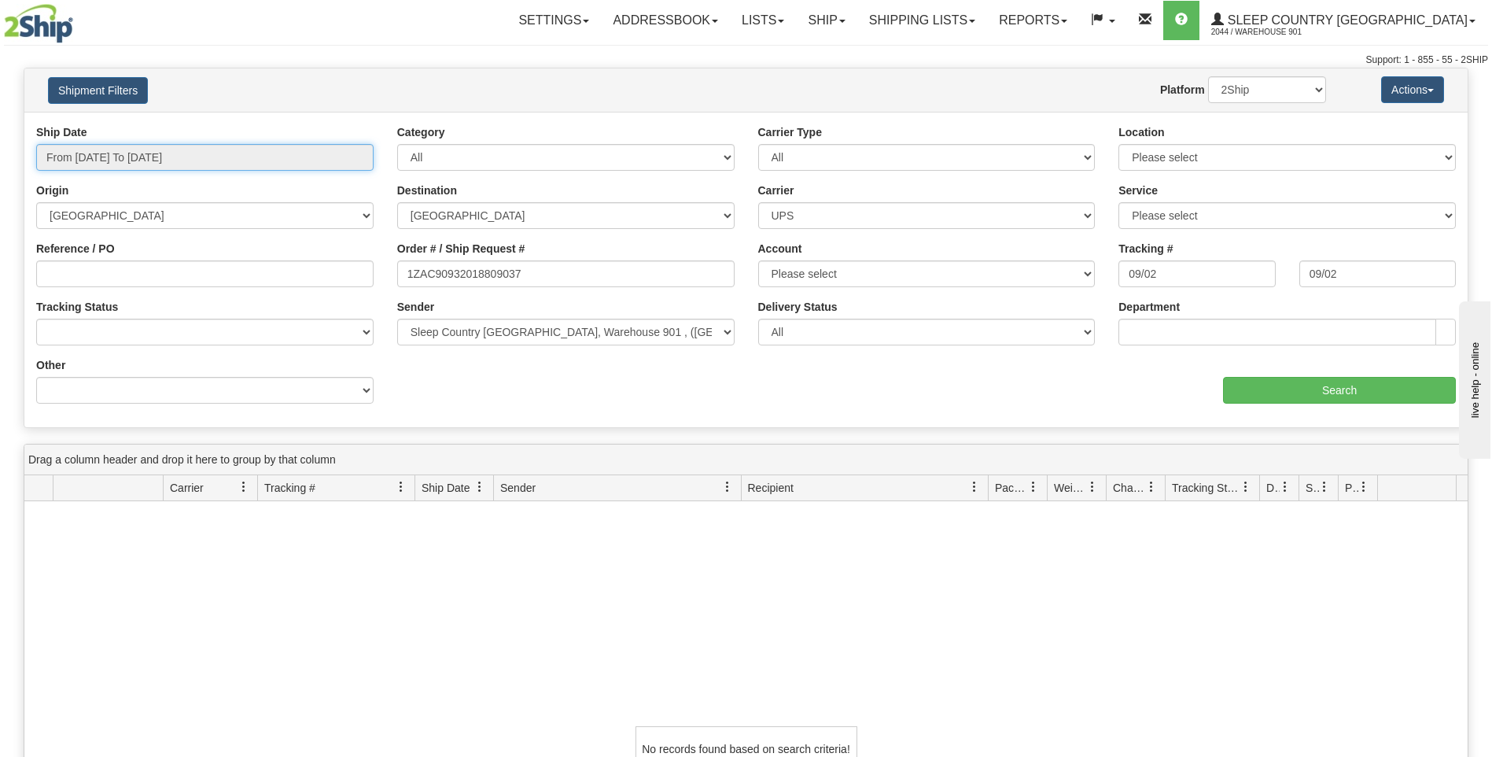
click at [231, 153] on input "From 08/10/2025 To 09/08/2025" at bounding box center [204, 157] width 337 height 27
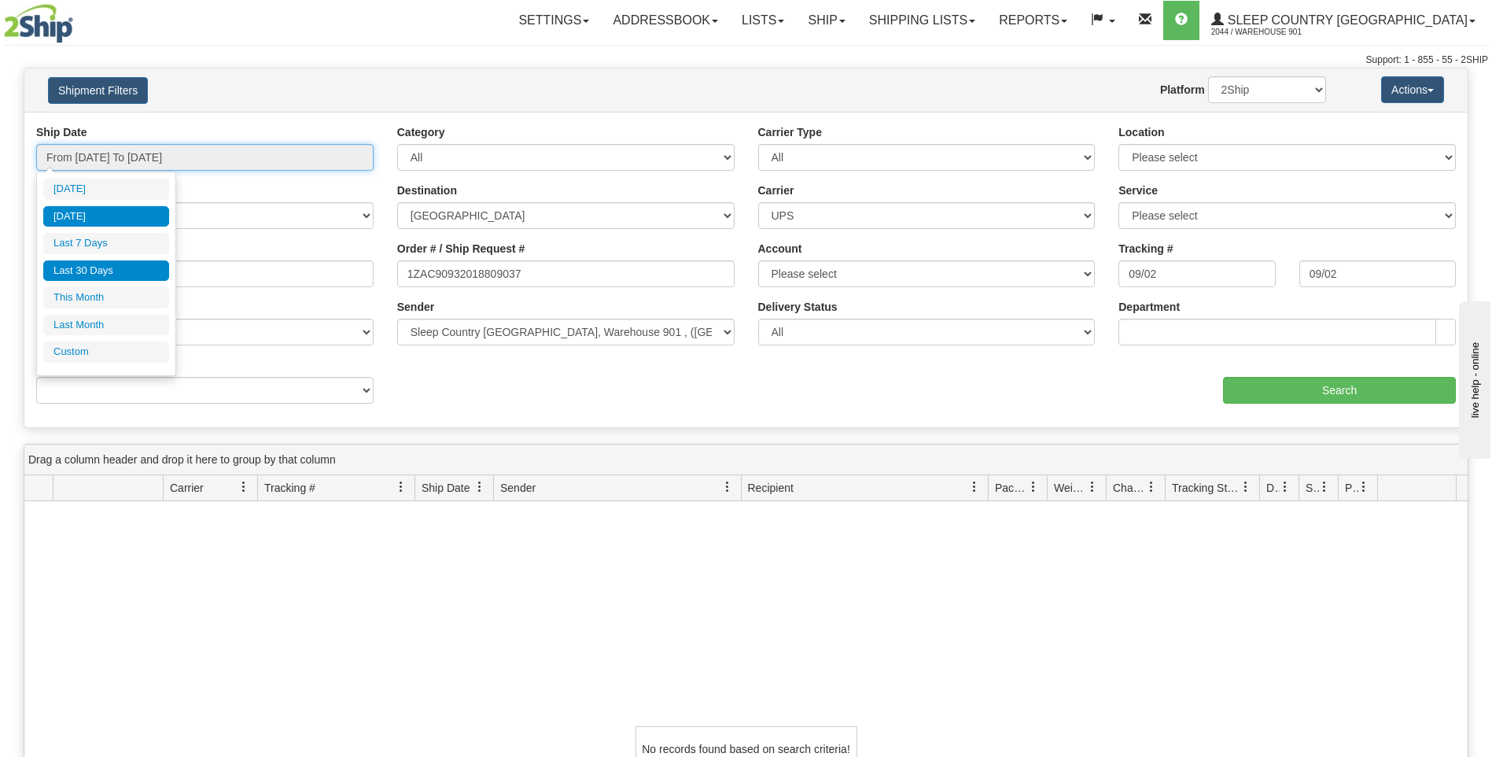
type input "09/07/2025"
type input "09/02/2025"
type input "[DATE]"
type input "09/01/2025"
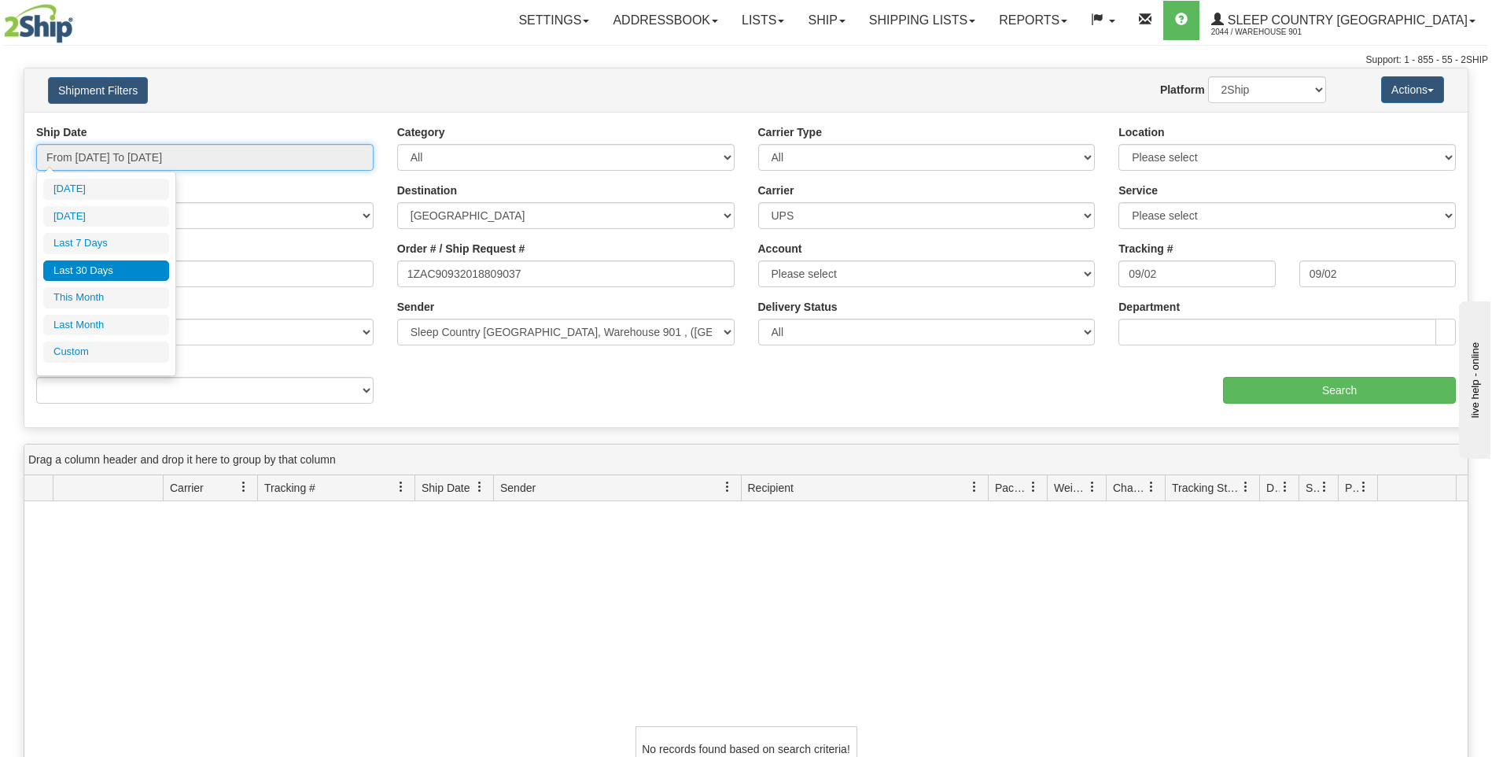
type input "09/30/2025"
type input "08/10/2025"
type input "[DATE]"
type input "08/01/2025"
type input "08/31/2025"
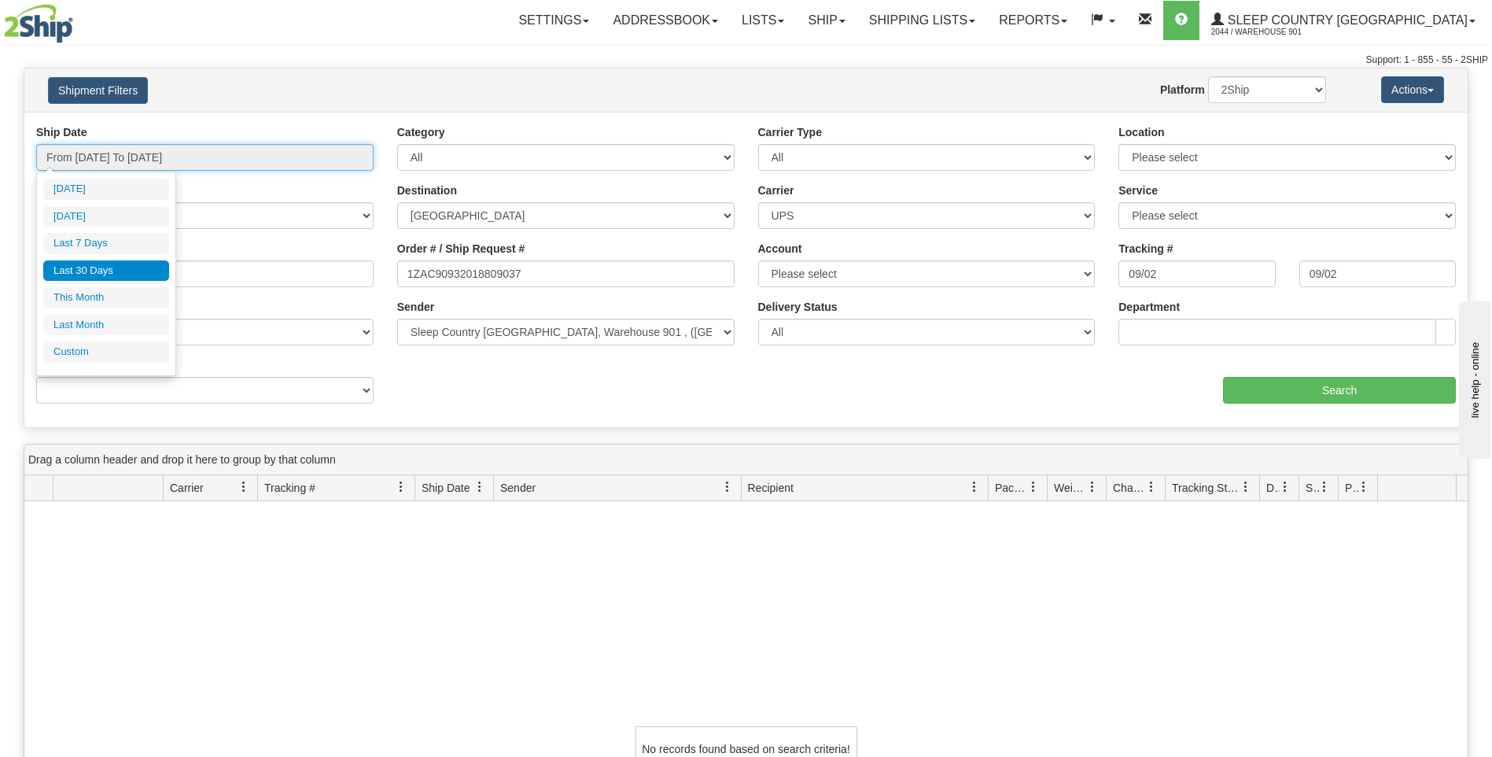
type input "08/10/2025"
type input "[DATE]"
click at [121, 354] on li "Custom" at bounding box center [106, 351] width 126 height 21
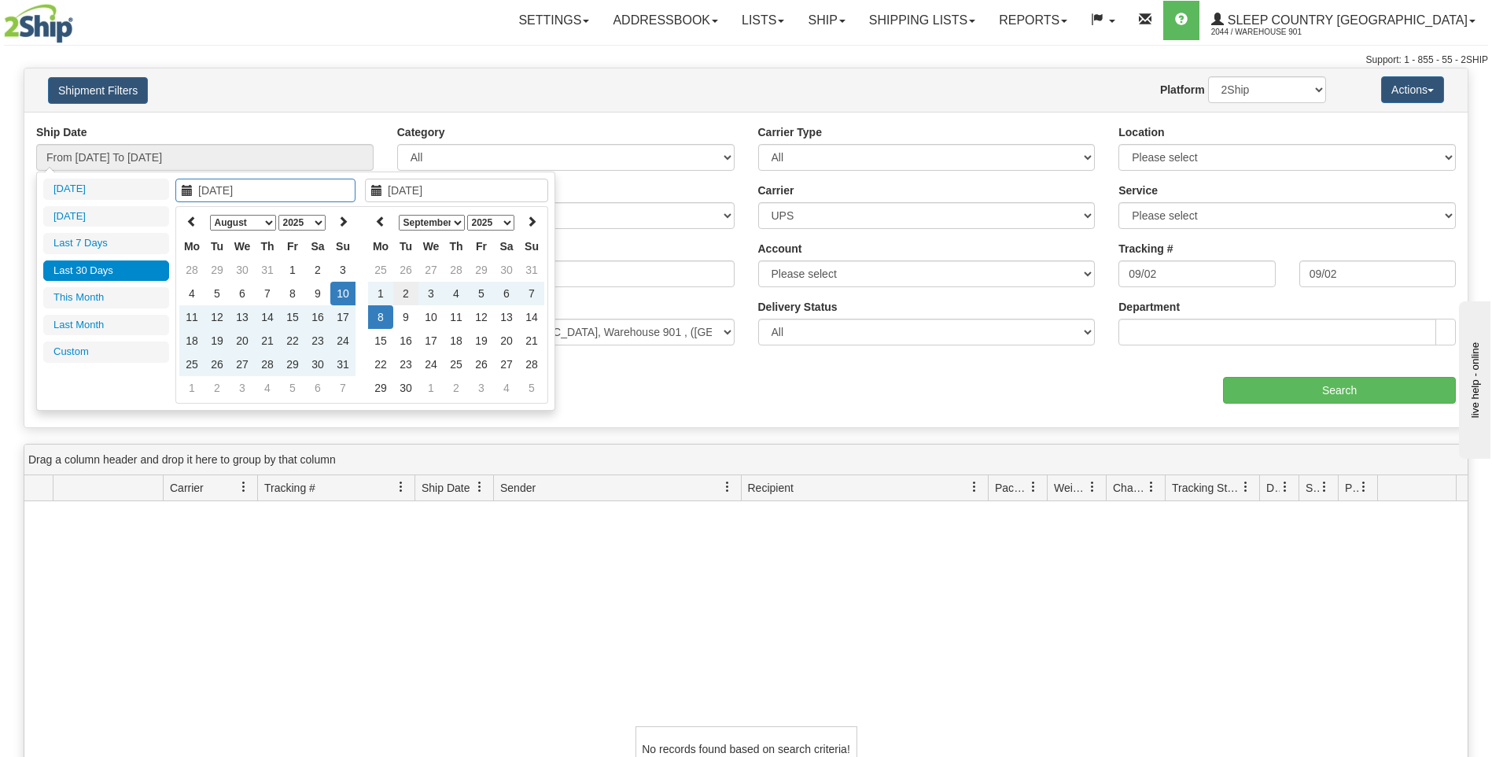
type input "09/02/2025"
click at [410, 296] on td "2" at bounding box center [405, 294] width 25 height 24
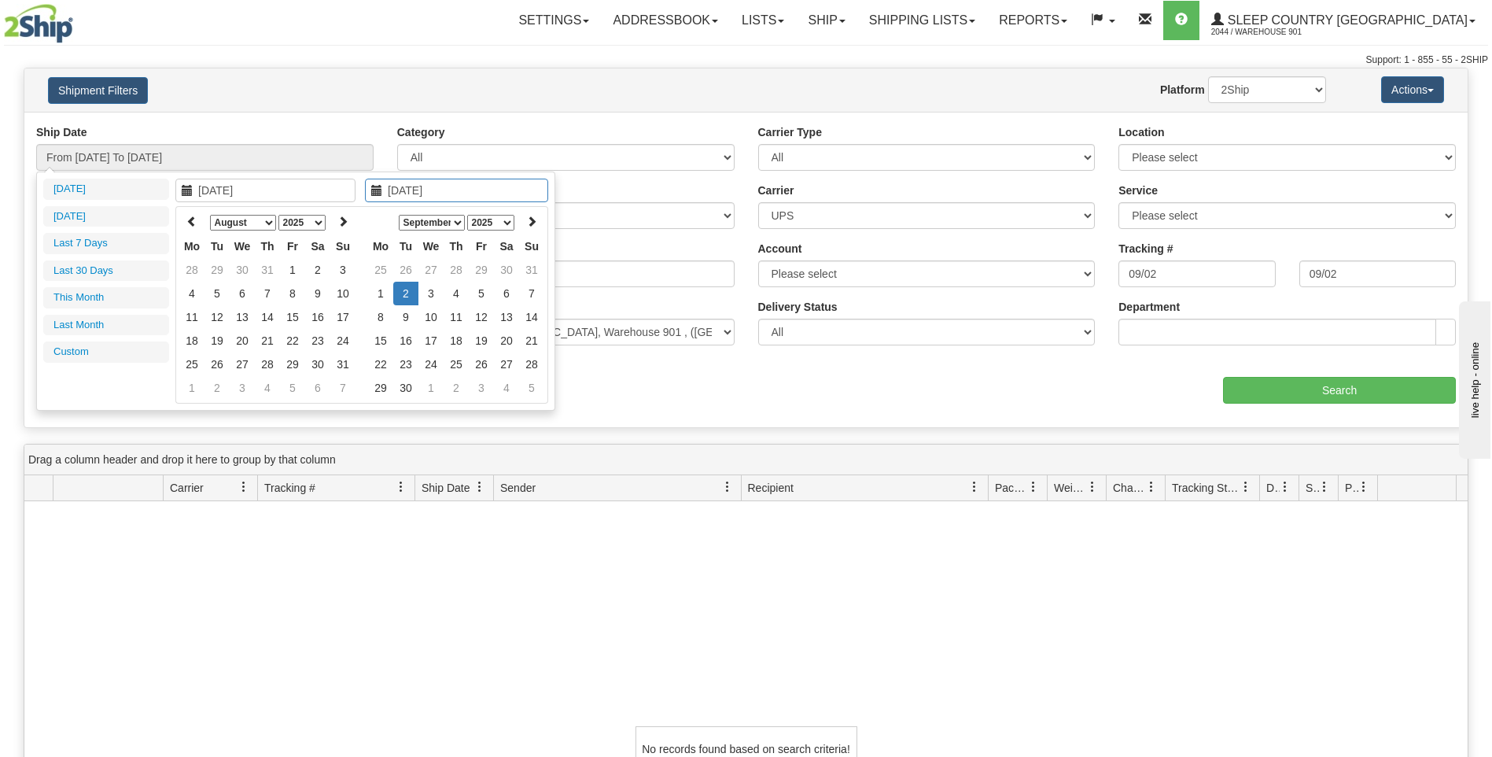
type input "08/28/2025"
click at [407, 193] on input "08/28/2025" at bounding box center [456, 191] width 183 height 24
click at [407, 291] on td "2" at bounding box center [405, 294] width 25 height 24
type input "From 09/02/2025 To 09/02/2025"
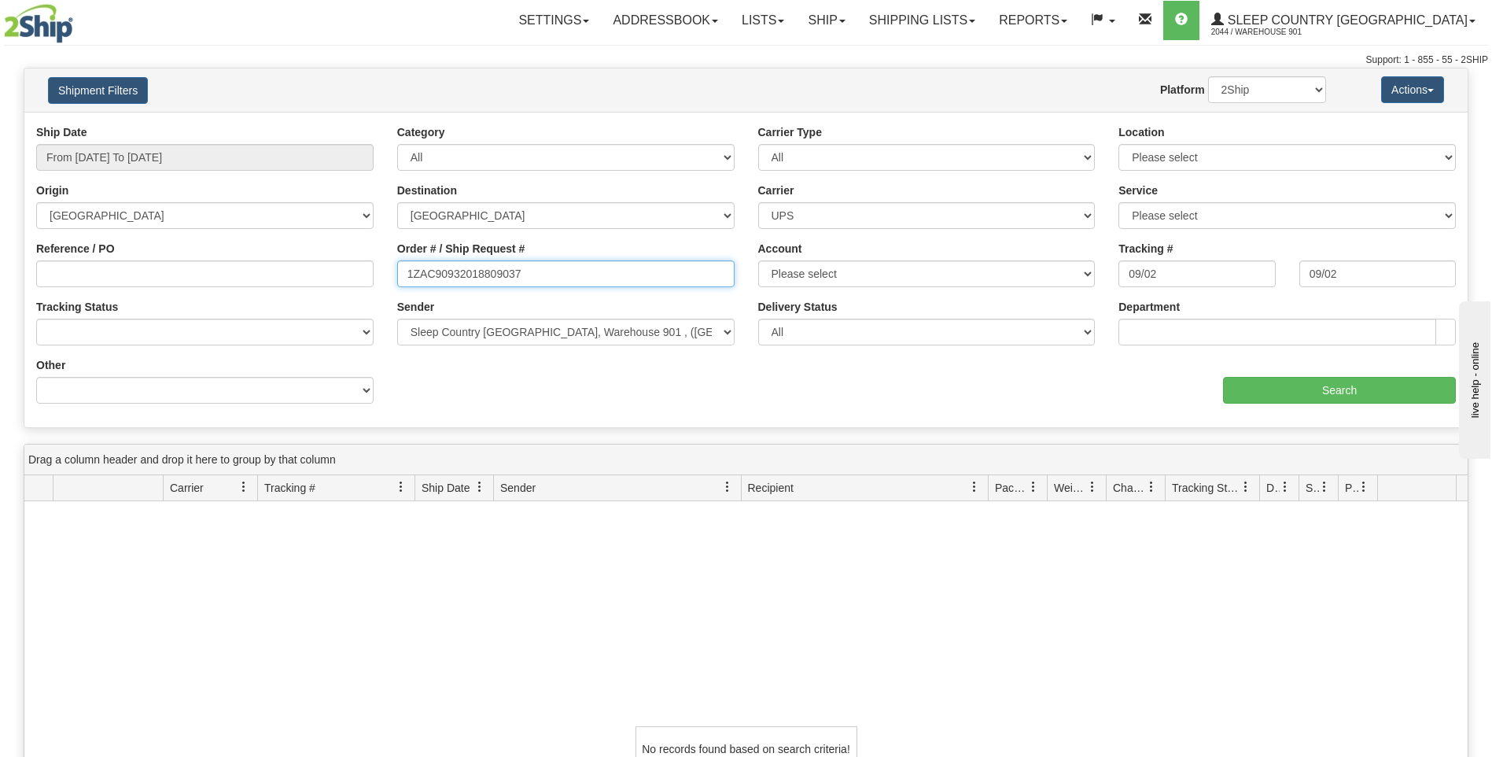
drag, startPoint x: 529, startPoint y: 280, endPoint x: 251, endPoint y: 275, distance: 278.5
click at [251, 124] on div "Reference / PO Order # / Ship Request # 1ZAC90932018809037 Account Please selec…" at bounding box center [745, 124] width 1443 height 0
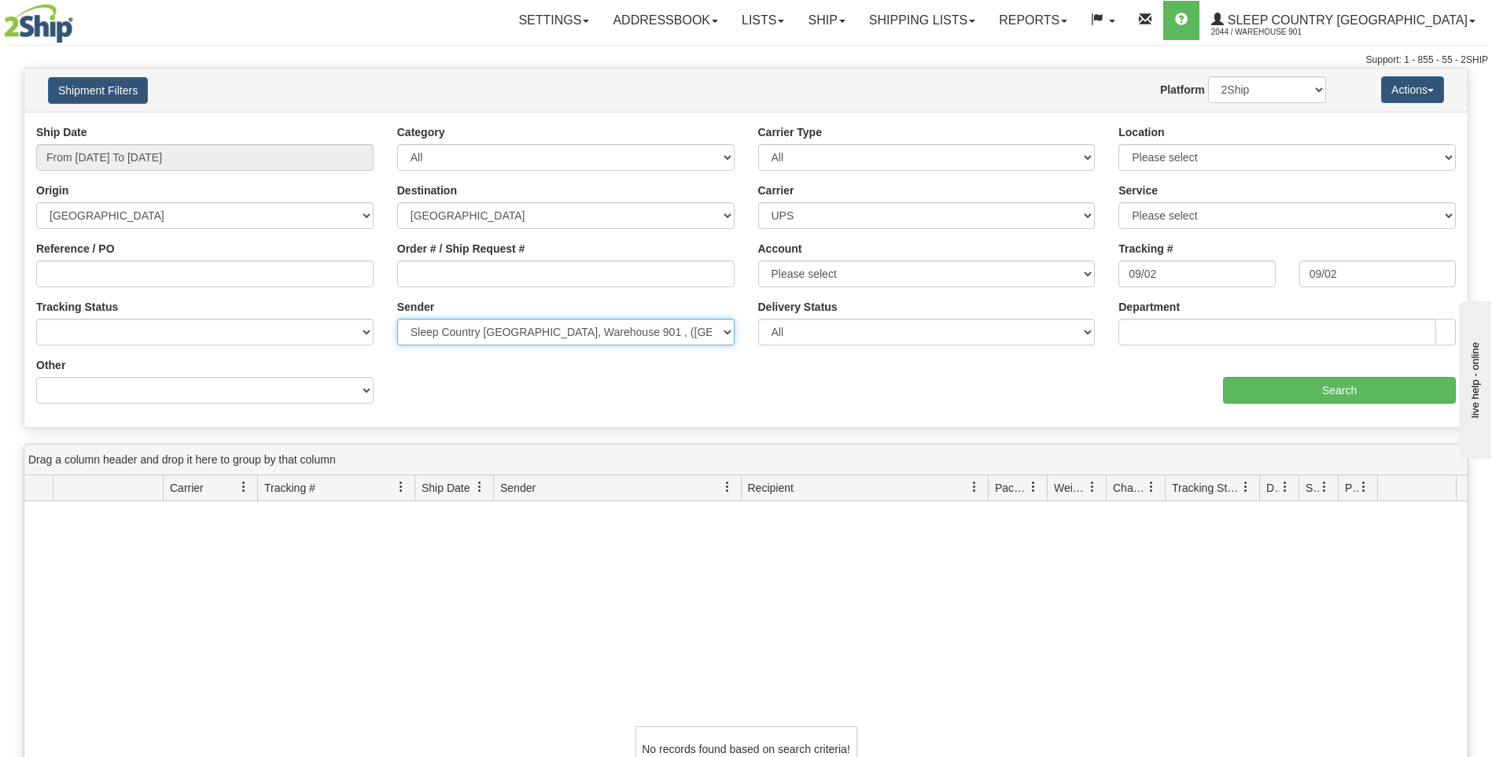
click at [726, 332] on select "Please select Sleep Country Canada, Warehouse 901 , (CA) Sleep Country Canada, …" at bounding box center [565, 332] width 337 height 27
select select
click at [397, 319] on select "Please select Sleep Country Canada, Warehouse 901 , (CA) Sleep Country Canada, …" at bounding box center [565, 332] width 337 height 27
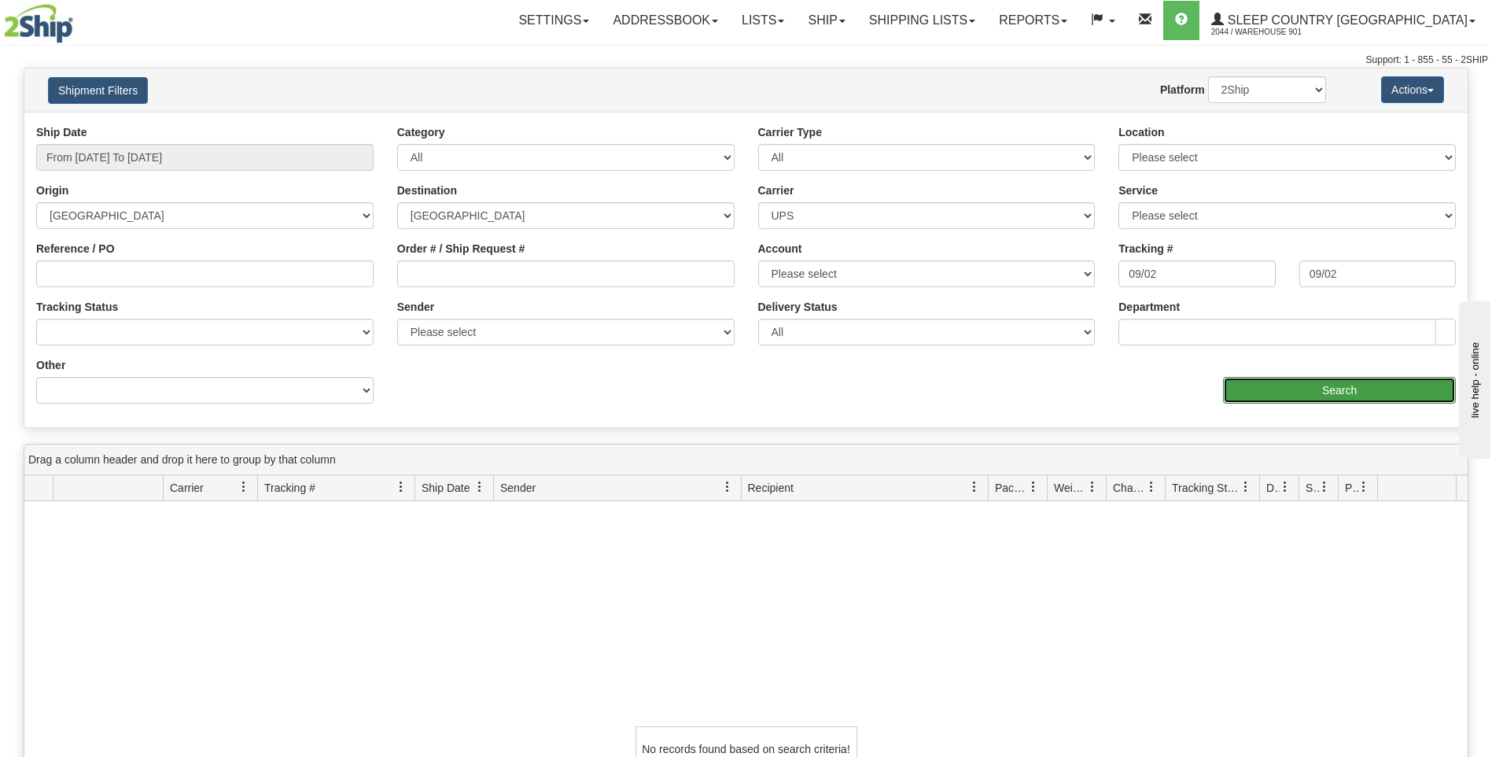
click at [1347, 385] on input "Search" at bounding box center [1339, 390] width 233 height 27
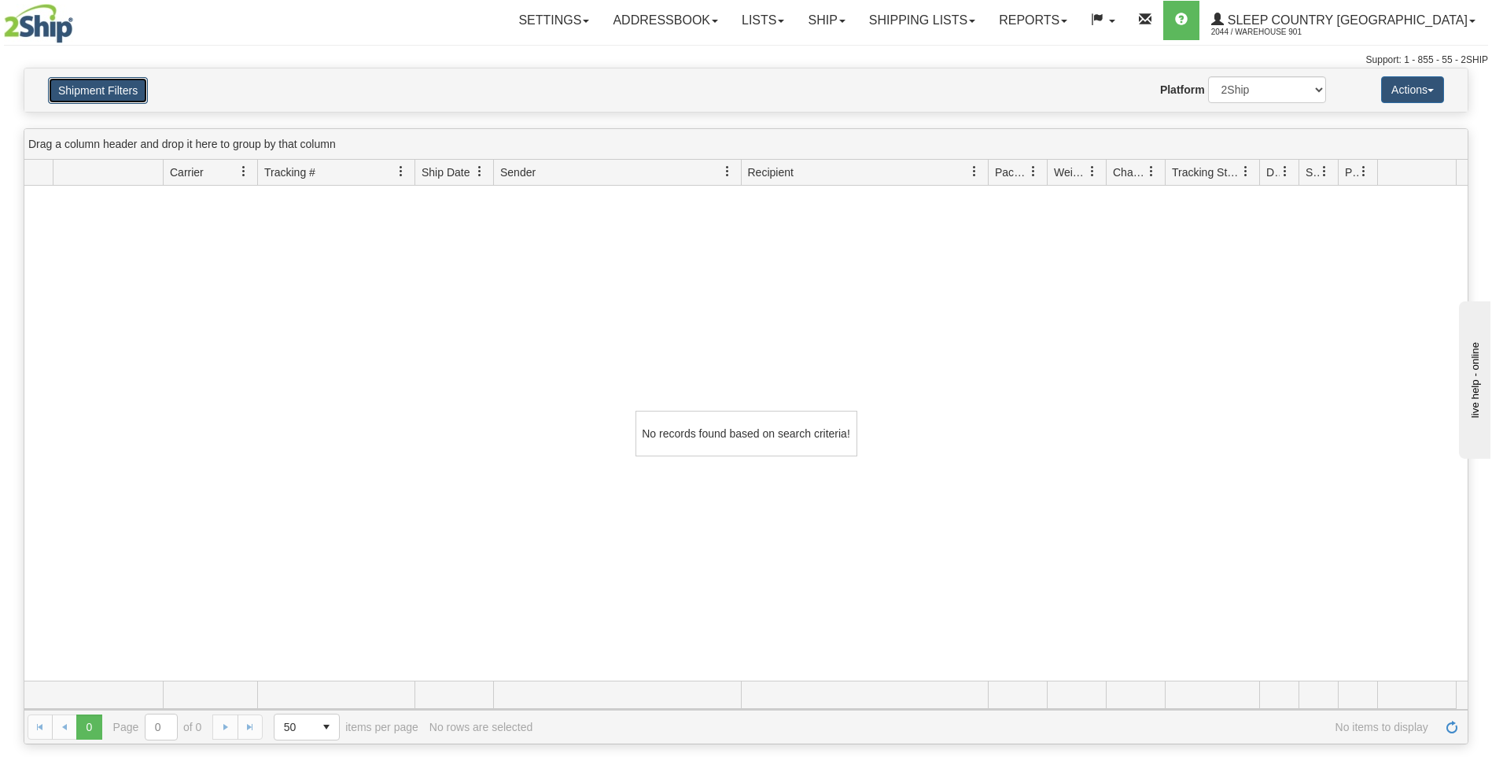
click at [92, 91] on button "Shipment Filters" at bounding box center [98, 90] width 100 height 27
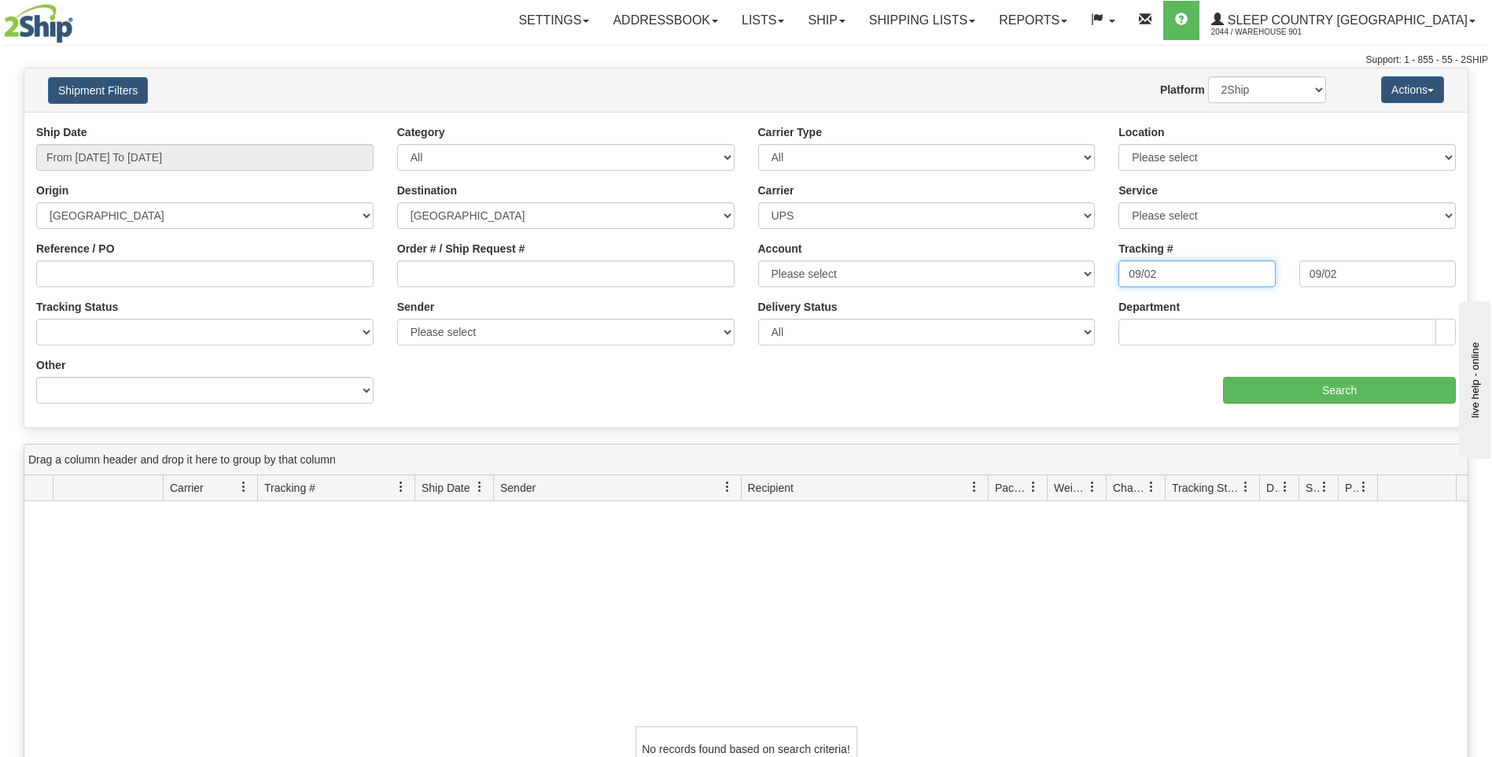
drag, startPoint x: 1206, startPoint y: 278, endPoint x: 1052, endPoint y: 278, distance: 154.2
click at [1052, 278] on div "Ship Date From 09/02/2025 To 09/02/2025 Category All Inbound Outbound Carrier T…" at bounding box center [745, 269] width 1443 height 291
drag, startPoint x: 1359, startPoint y: 275, endPoint x: 1266, endPoint y: 274, distance: 92.8
click at [1266, 274] on div "Tracking # Tracking To 09/02" at bounding box center [1287, 270] width 361 height 58
click at [1224, 217] on select "Please select CA-CA-01-UPS Express® CA-CA-02-UPS ExpeditedSM® CA-CA-07-UPS Worl…" at bounding box center [1287, 215] width 337 height 27
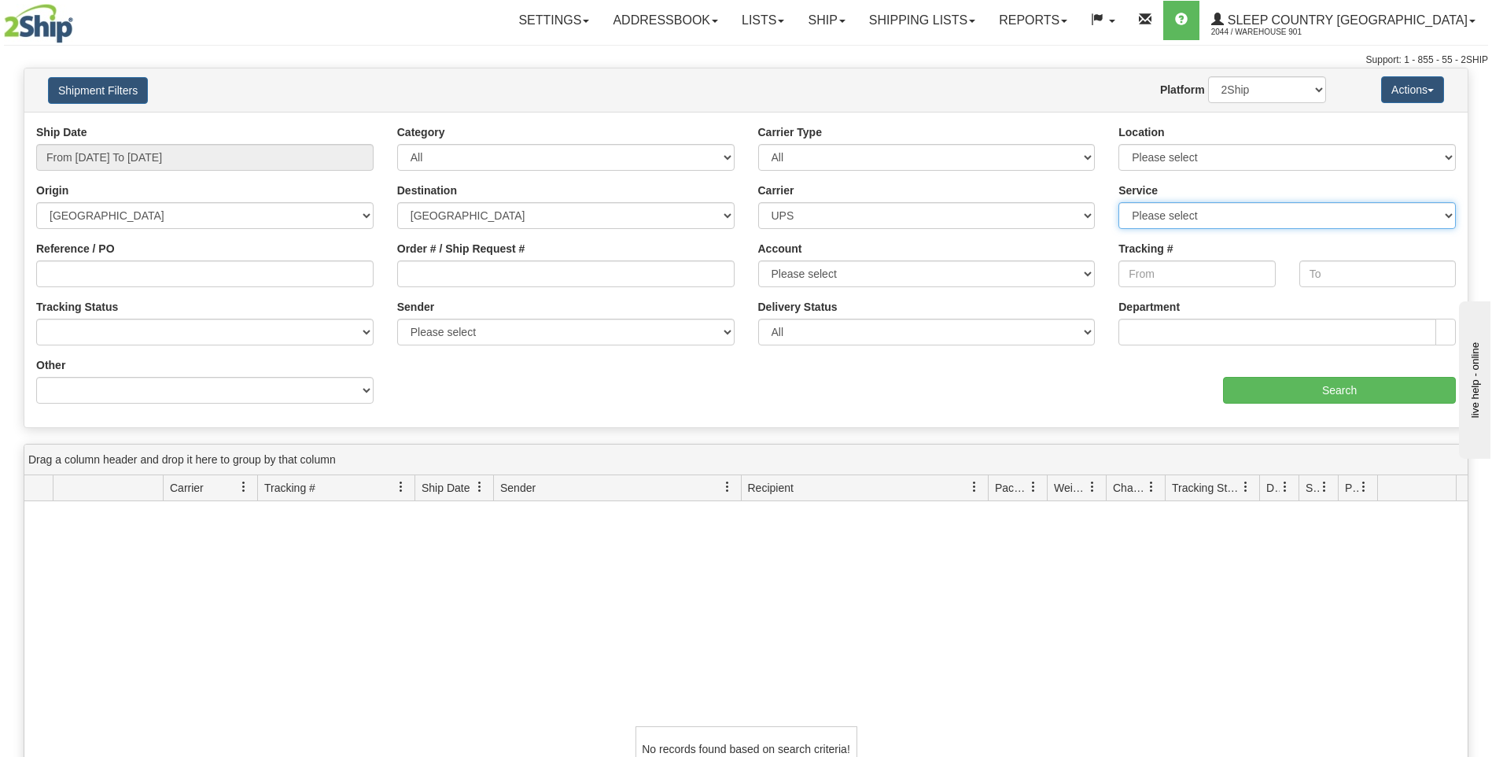
select select "CA-INTL-11"
click at [1119, 202] on select "Please select CA-CA-01-UPS Express® CA-CA-02-UPS ExpeditedSM® CA-CA-07-UPS Worl…" at bounding box center [1287, 215] width 337 height 27
drag, startPoint x: 1445, startPoint y: 155, endPoint x: 1436, endPoint y: 160, distance: 10.3
click at [1445, 155] on select "Please select 901 REFF IMRU DUVET" at bounding box center [1287, 157] width 337 height 27
select select "3950"
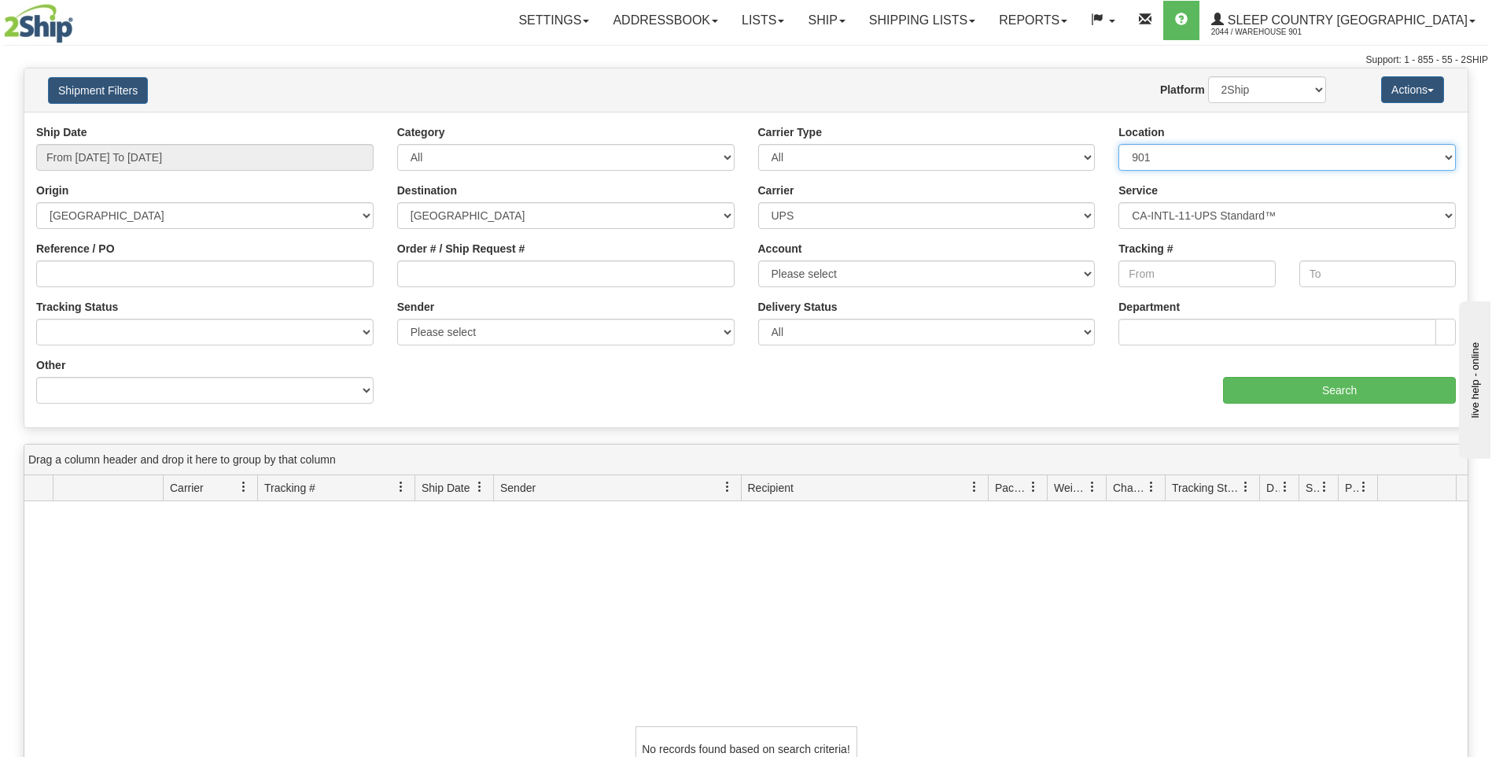
click at [1119, 144] on select "Please select 901 REFF IMRU DUVET" at bounding box center [1287, 157] width 337 height 27
select select
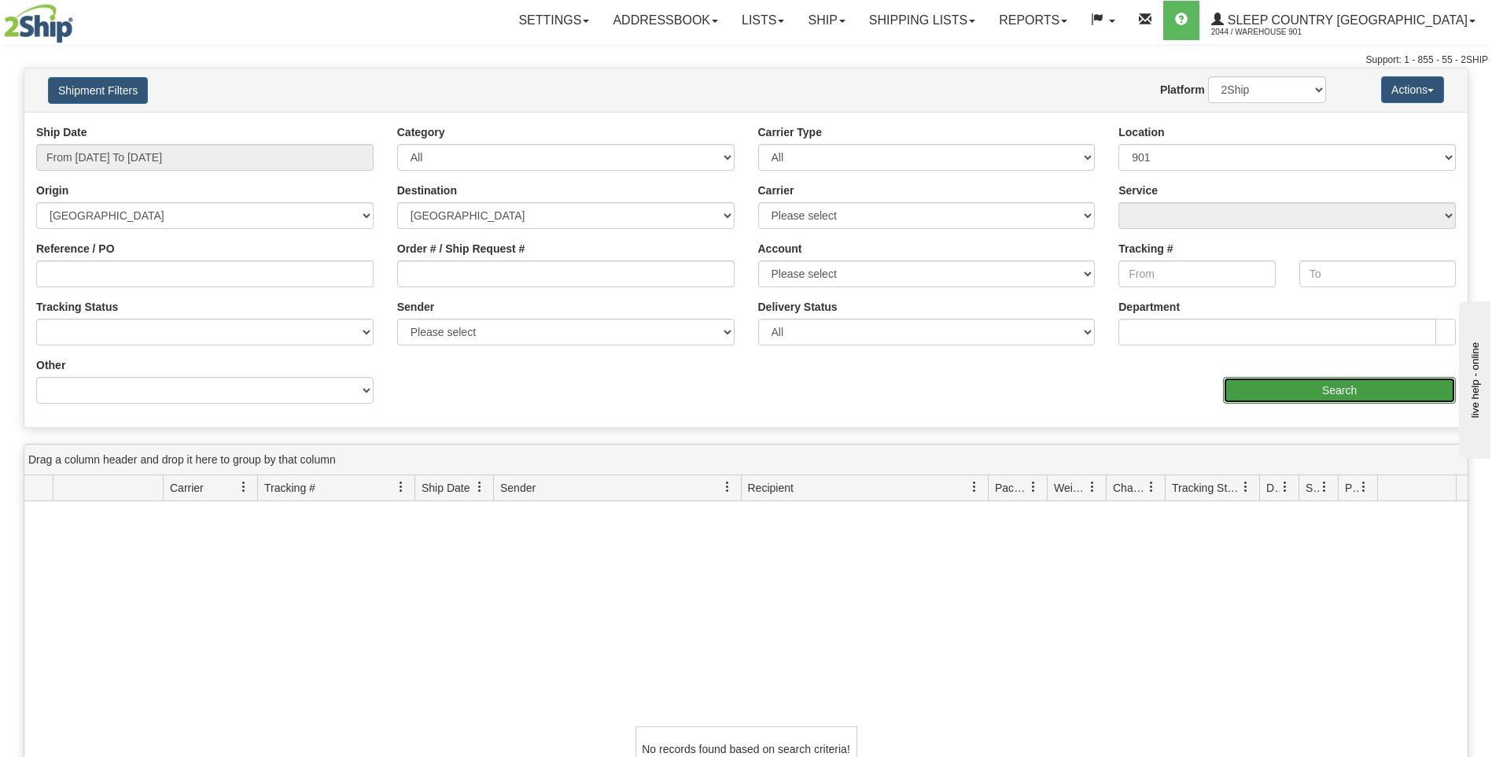
click at [1315, 389] on input "Search" at bounding box center [1339, 390] width 233 height 27
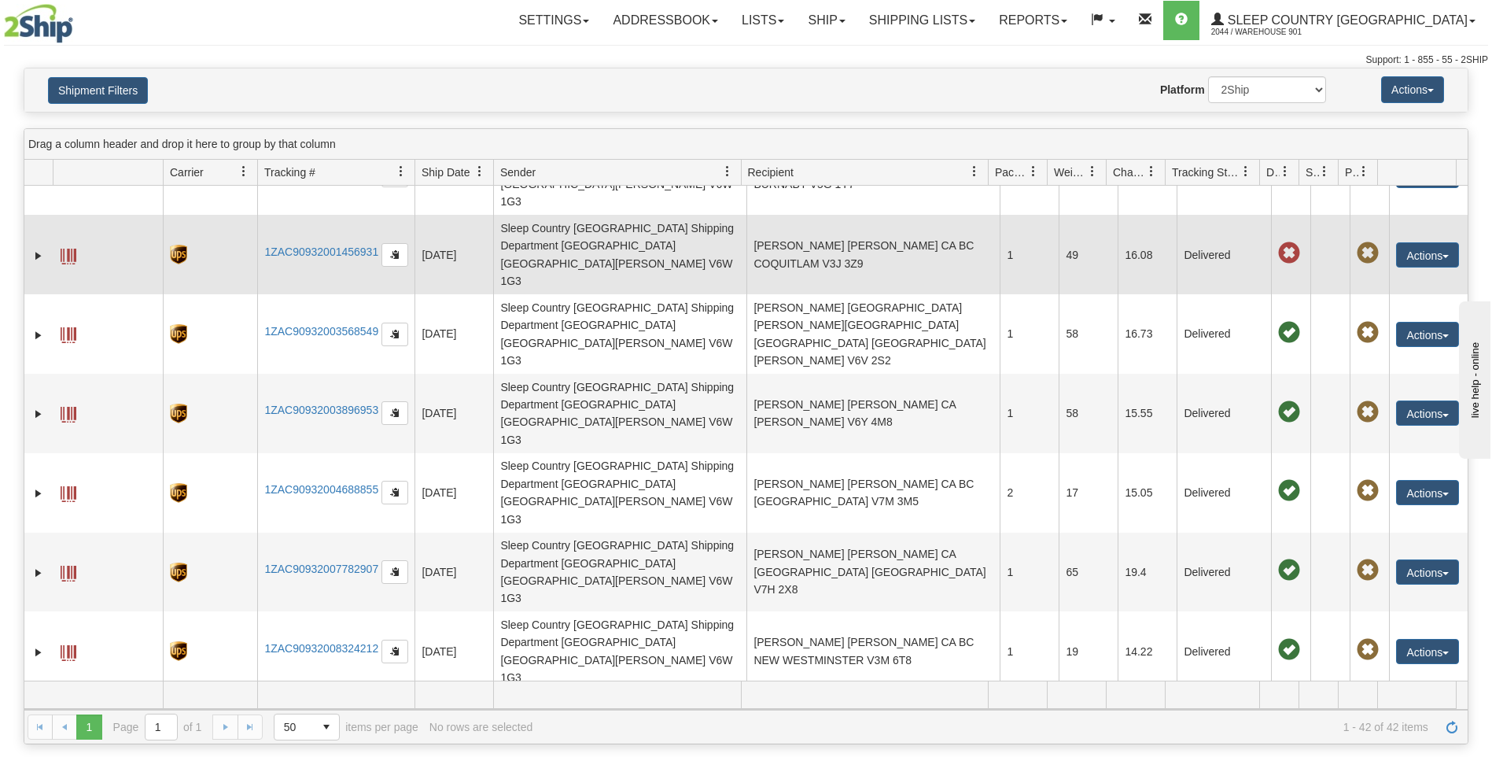
scroll to position [236, 0]
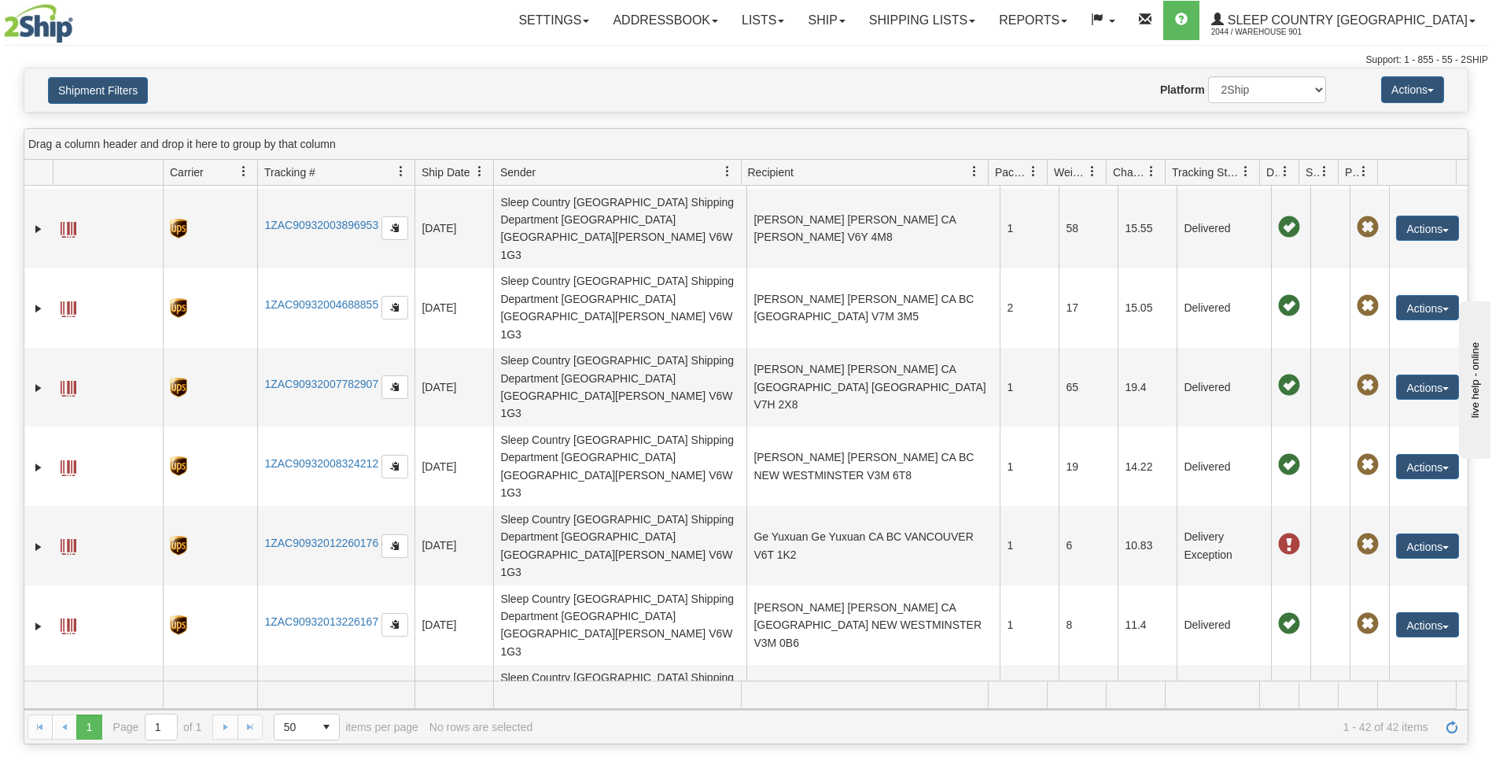
drag, startPoint x: 265, startPoint y: 71, endPoint x: 224, endPoint y: 92, distance: 46.1
click at [265, 71] on div "Shipment Filters Website Agent Nothing selected Client User Platform 2Ship Impo…" at bounding box center [745, 89] width 1443 height 43
click at [111, 101] on button "Shipment Filters" at bounding box center [98, 90] width 100 height 27
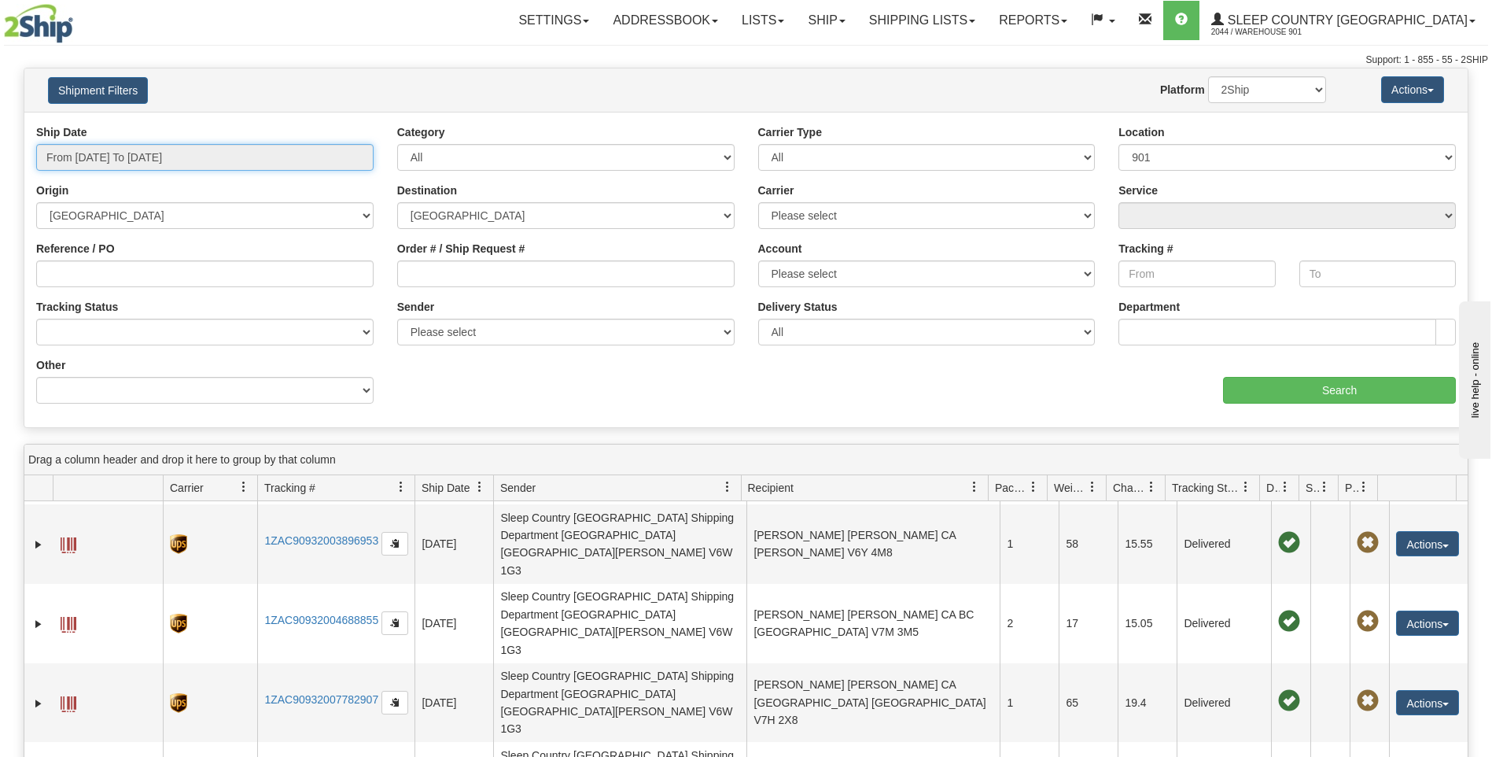
click at [117, 157] on input "From 09/02/2025 To 09/02/2025" at bounding box center [204, 157] width 337 height 27
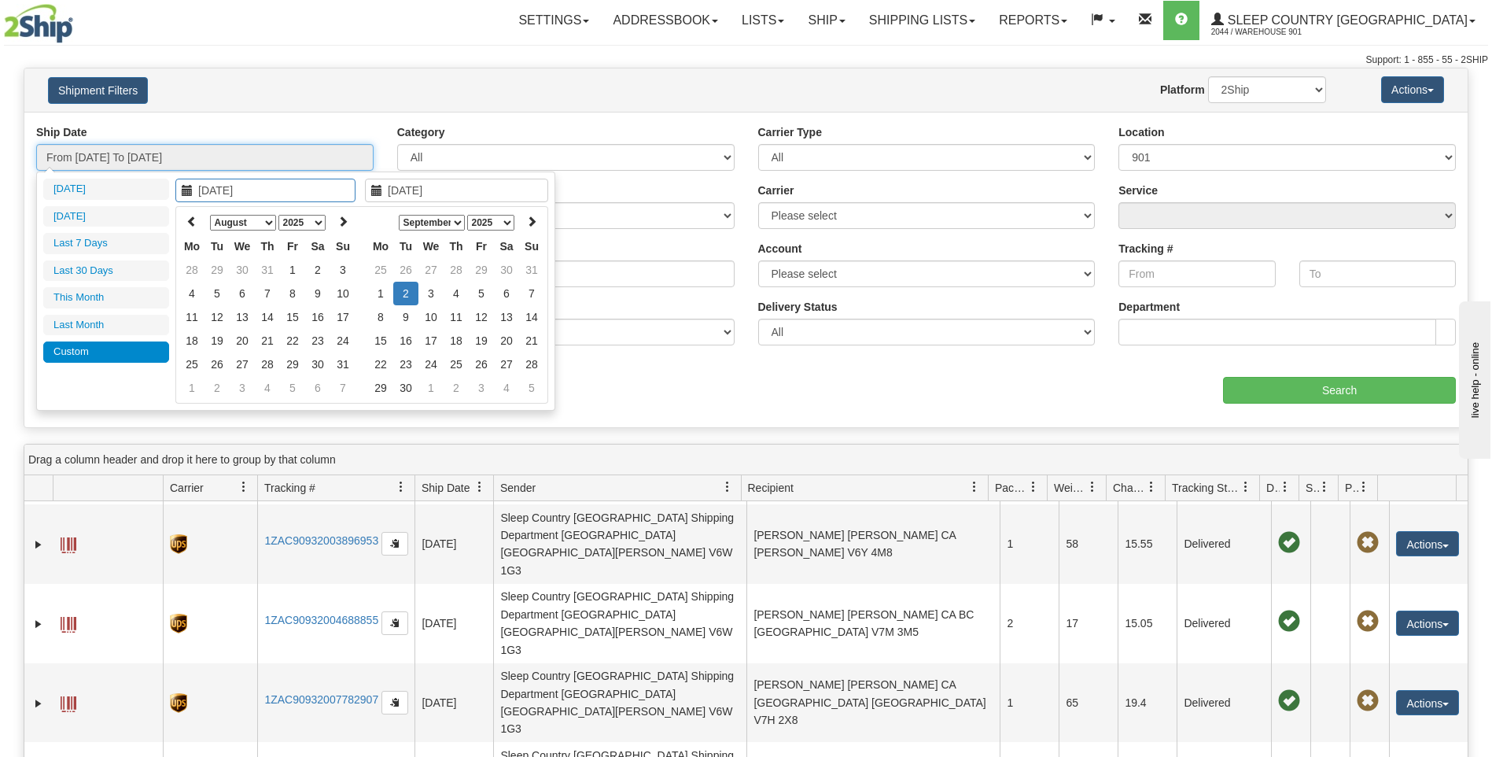
type input "[DATE]"
type input "09/02/2025"
type input "09/07/2025"
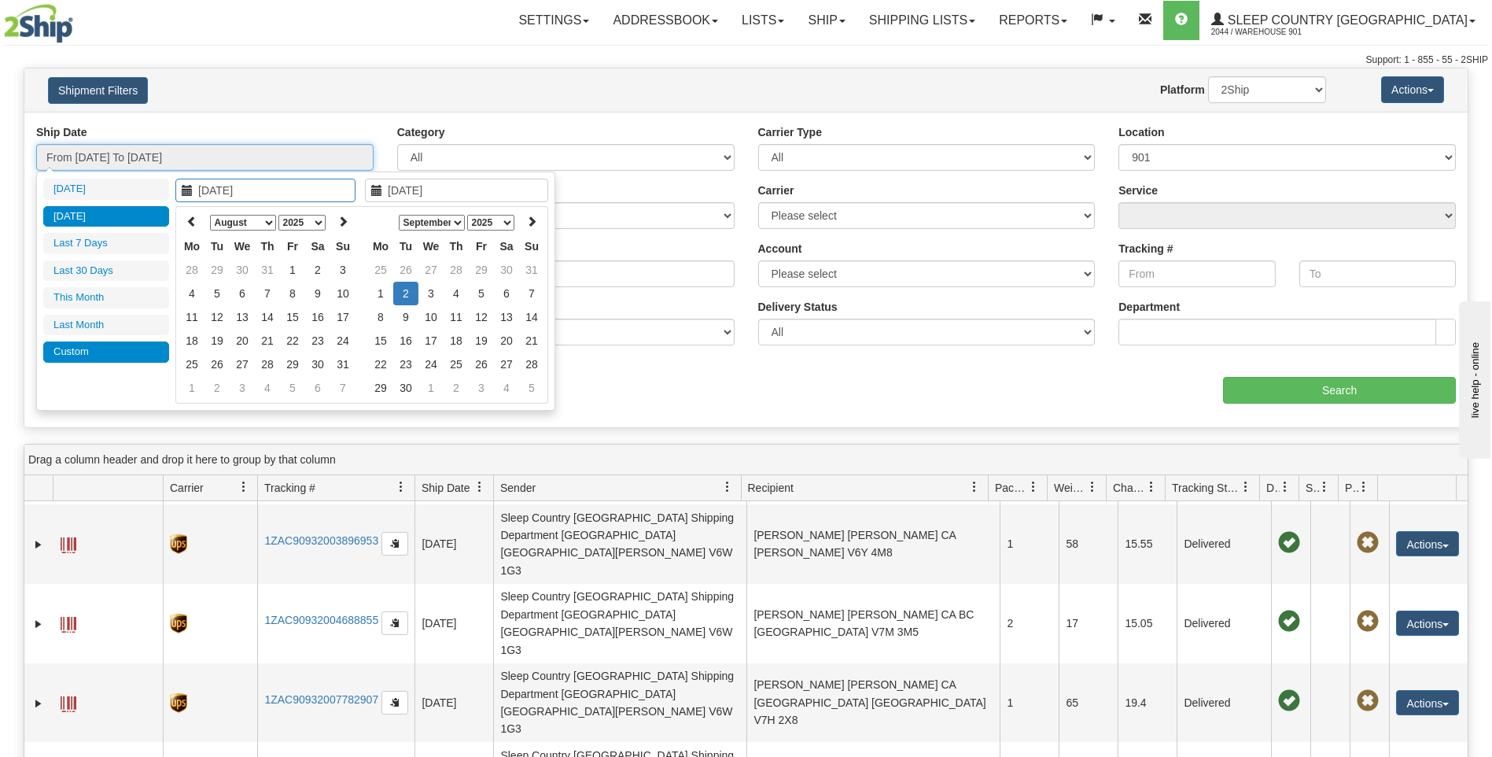
type input "09/07/2025"
type input "09/02/2025"
drag, startPoint x: 274, startPoint y: 313, endPoint x: 278, endPoint y: 325, distance: 12.4
type input "08/17/2025"
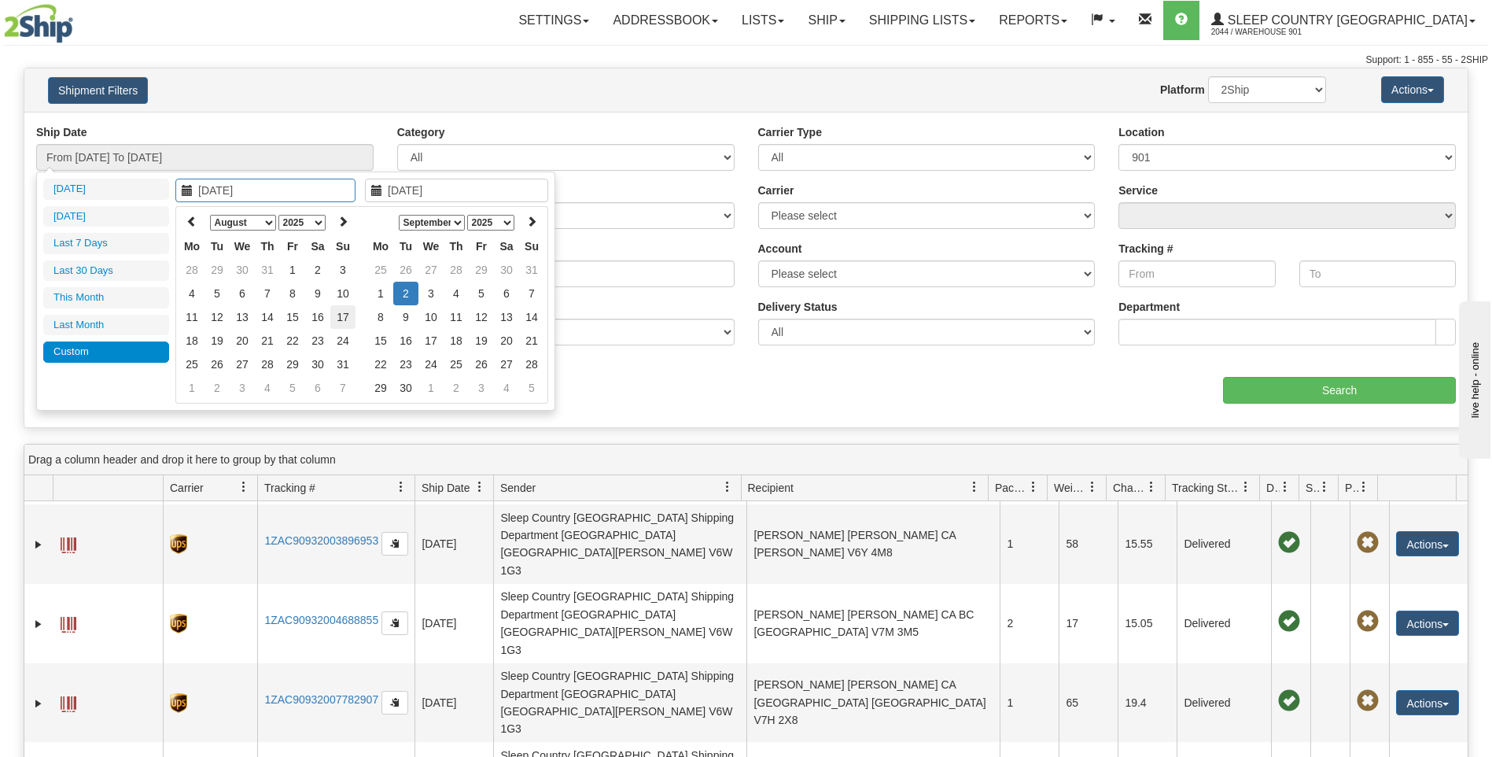
drag, startPoint x: 278, startPoint y: 325, endPoint x: 344, endPoint y: 315, distance: 66.9
click at [344, 315] on td "17" at bounding box center [342, 317] width 25 height 24
type input "08/18/2025"
click at [195, 340] on td "18" at bounding box center [191, 341] width 25 height 24
type input "From 08/17/2025 To 08/18/2025"
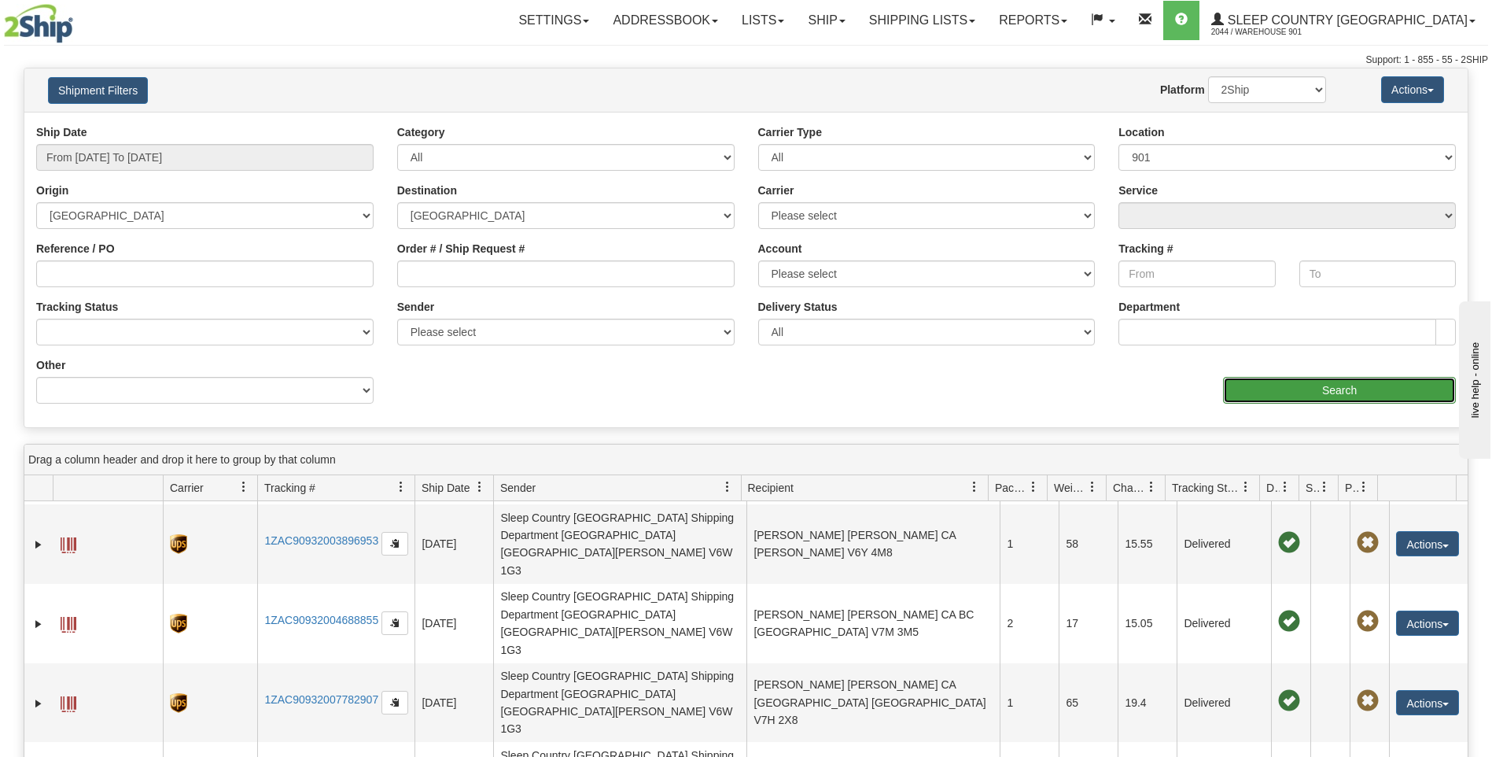
click at [1252, 382] on input "Search" at bounding box center [1339, 390] width 233 height 27
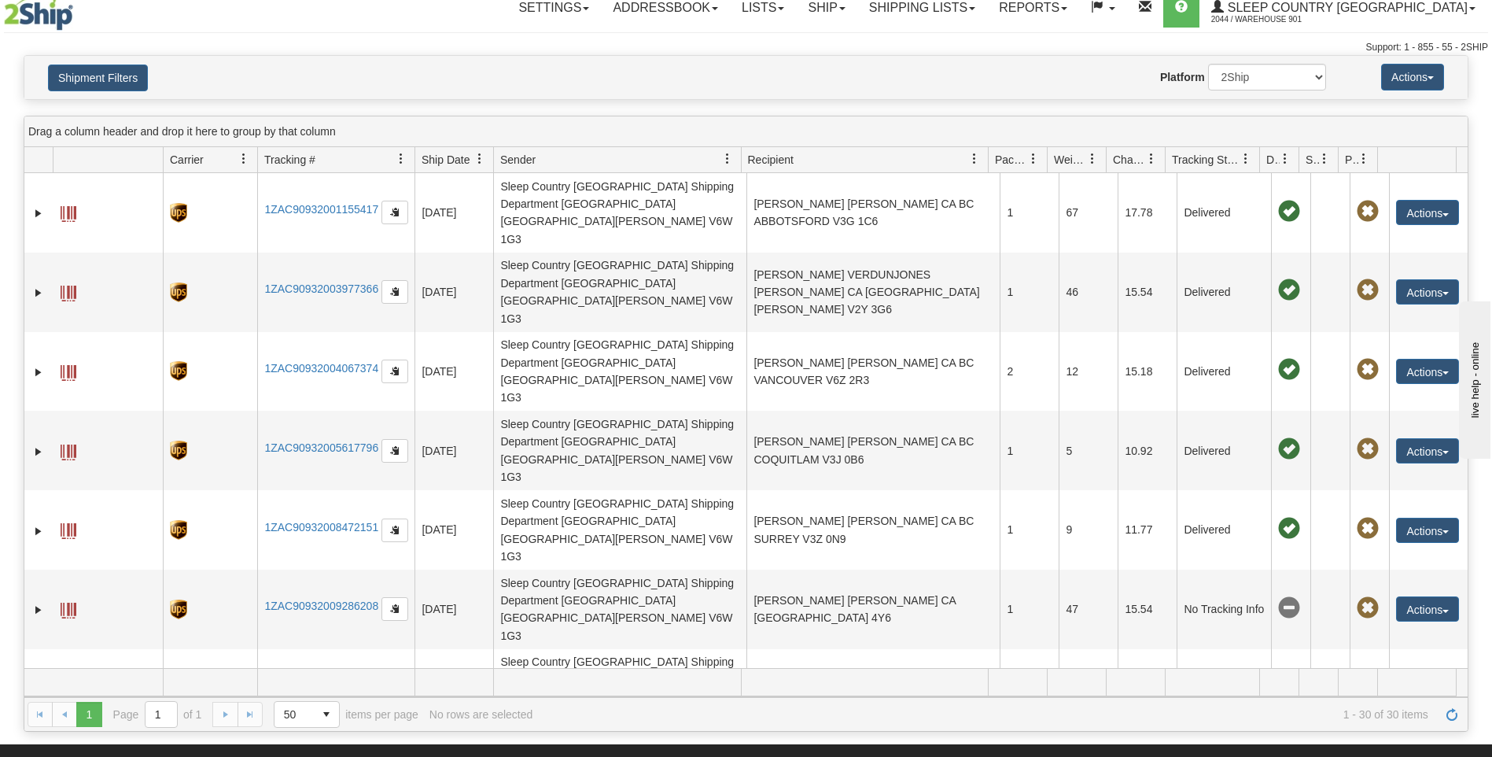
scroll to position [11, 0]
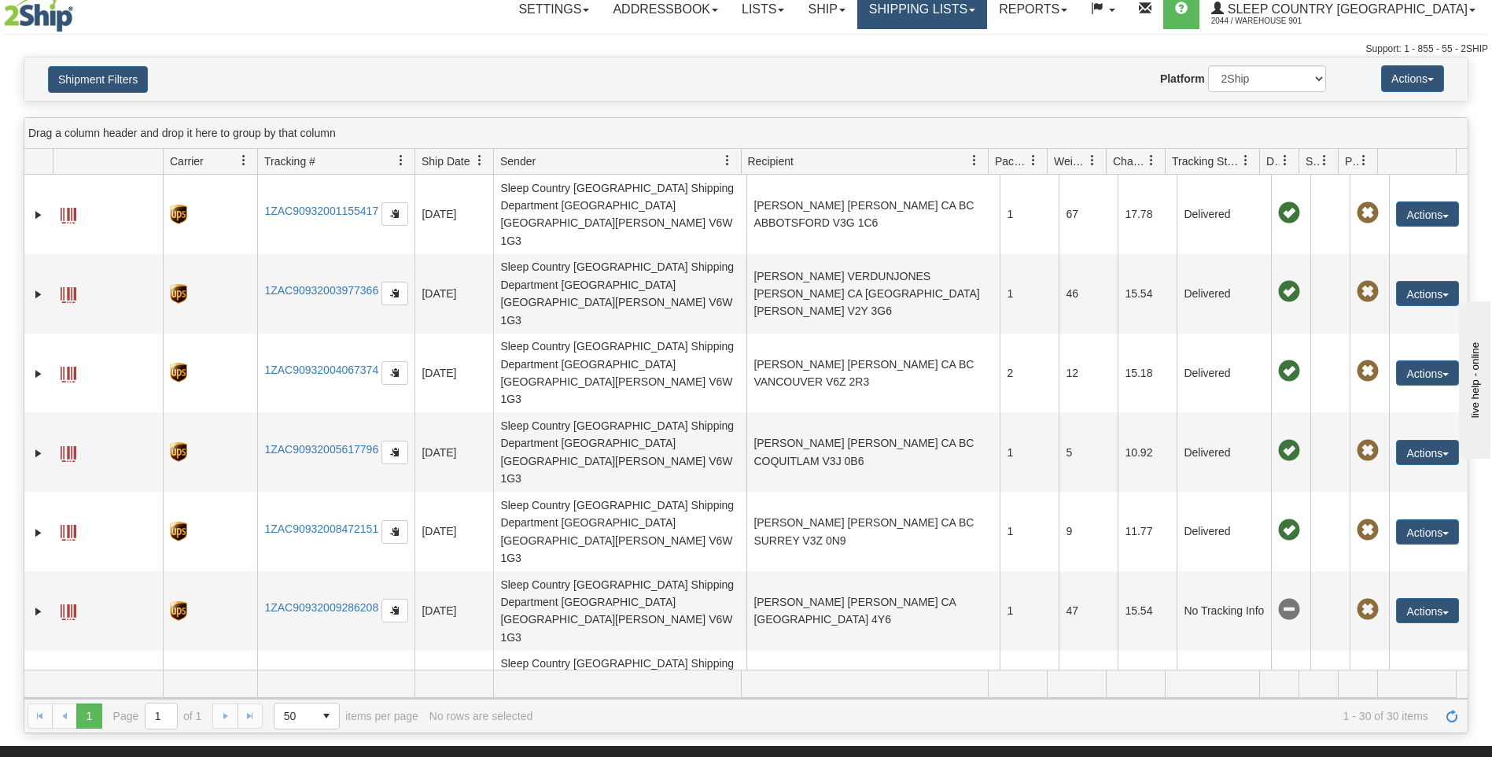
click at [987, 12] on link "Shipping lists" at bounding box center [922, 9] width 130 height 39
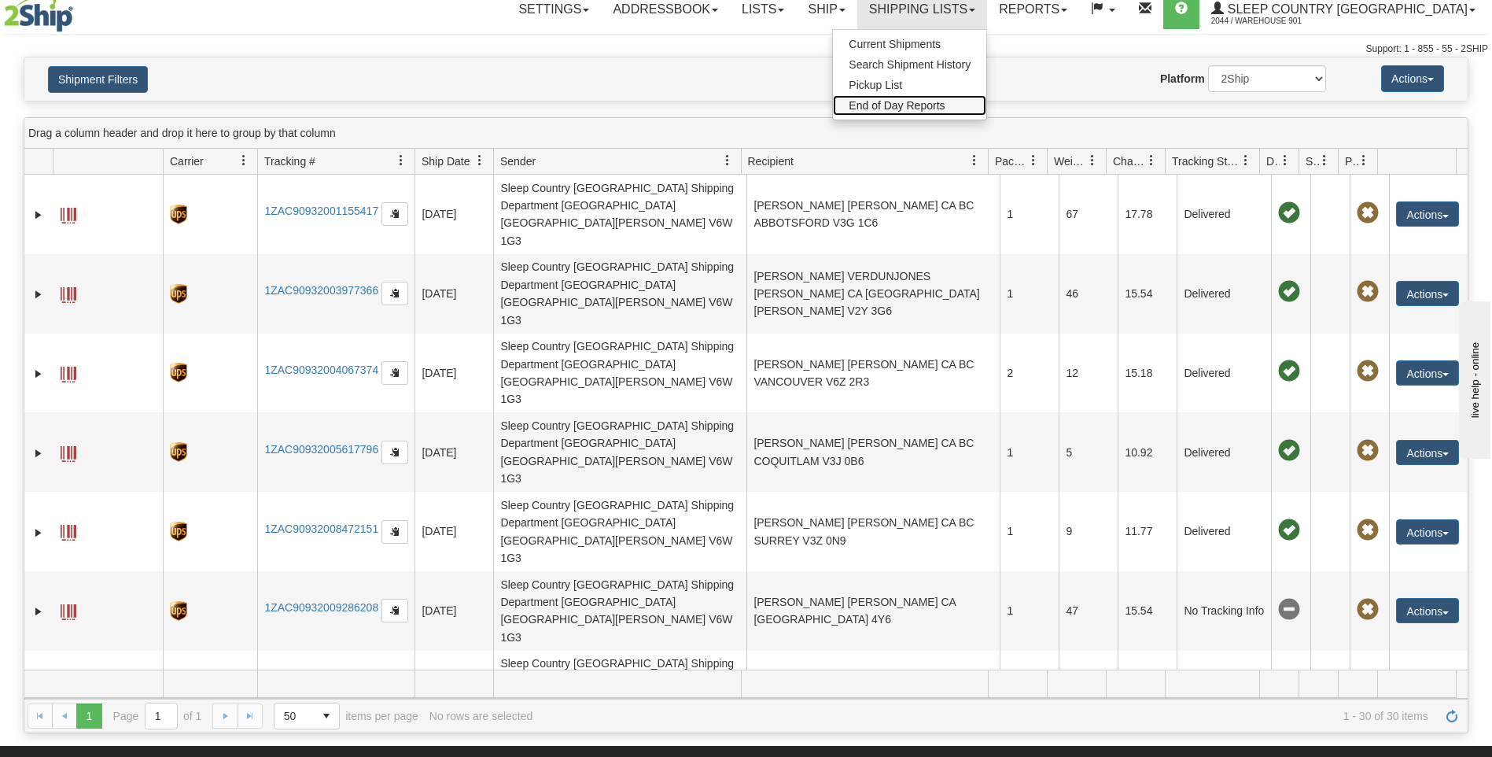
click at [945, 108] on span "End of Day Reports" at bounding box center [897, 105] width 96 height 13
